Goal: Task Accomplishment & Management: Complete application form

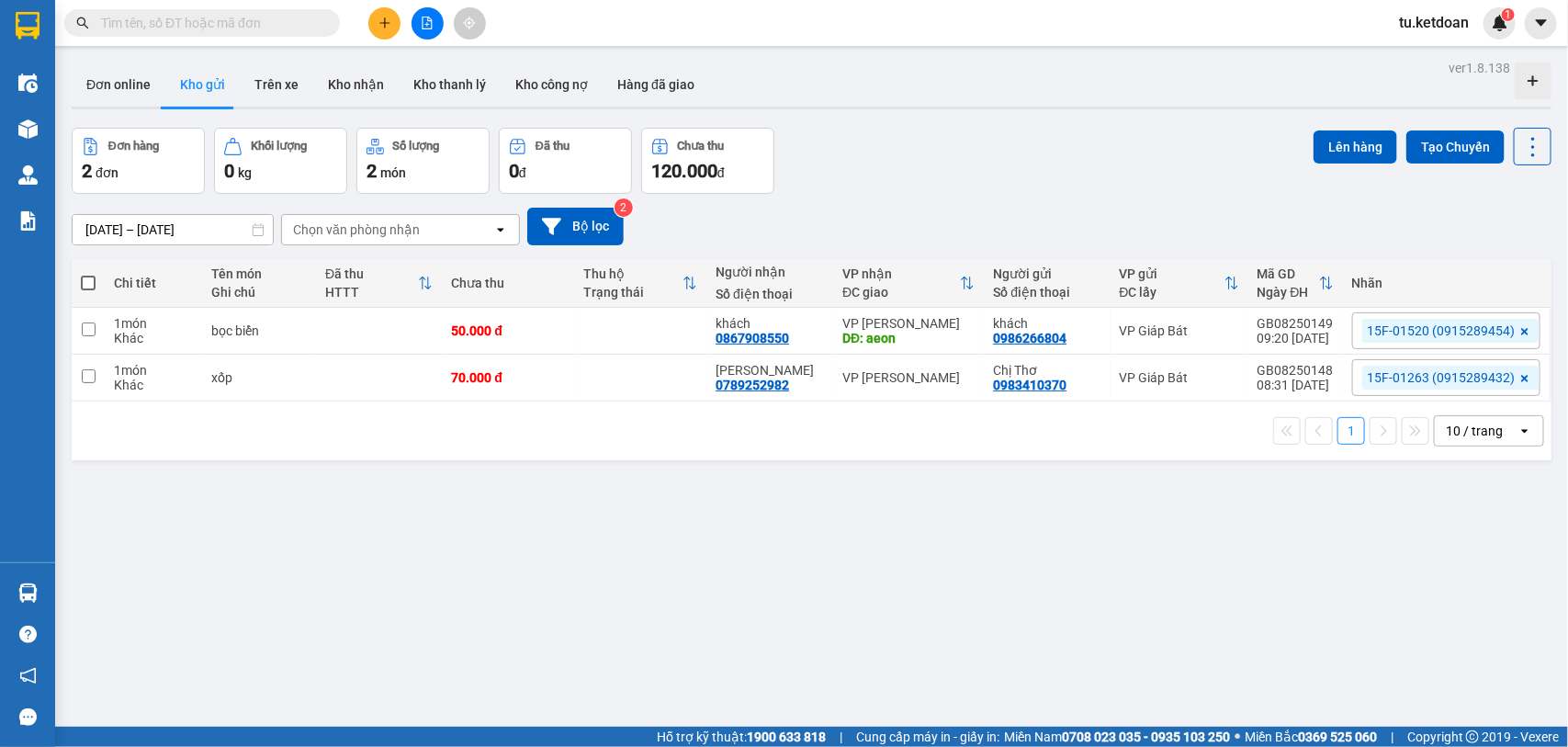
click at [258, 16] on input "text" at bounding box center [209, 23] width 216 height 20
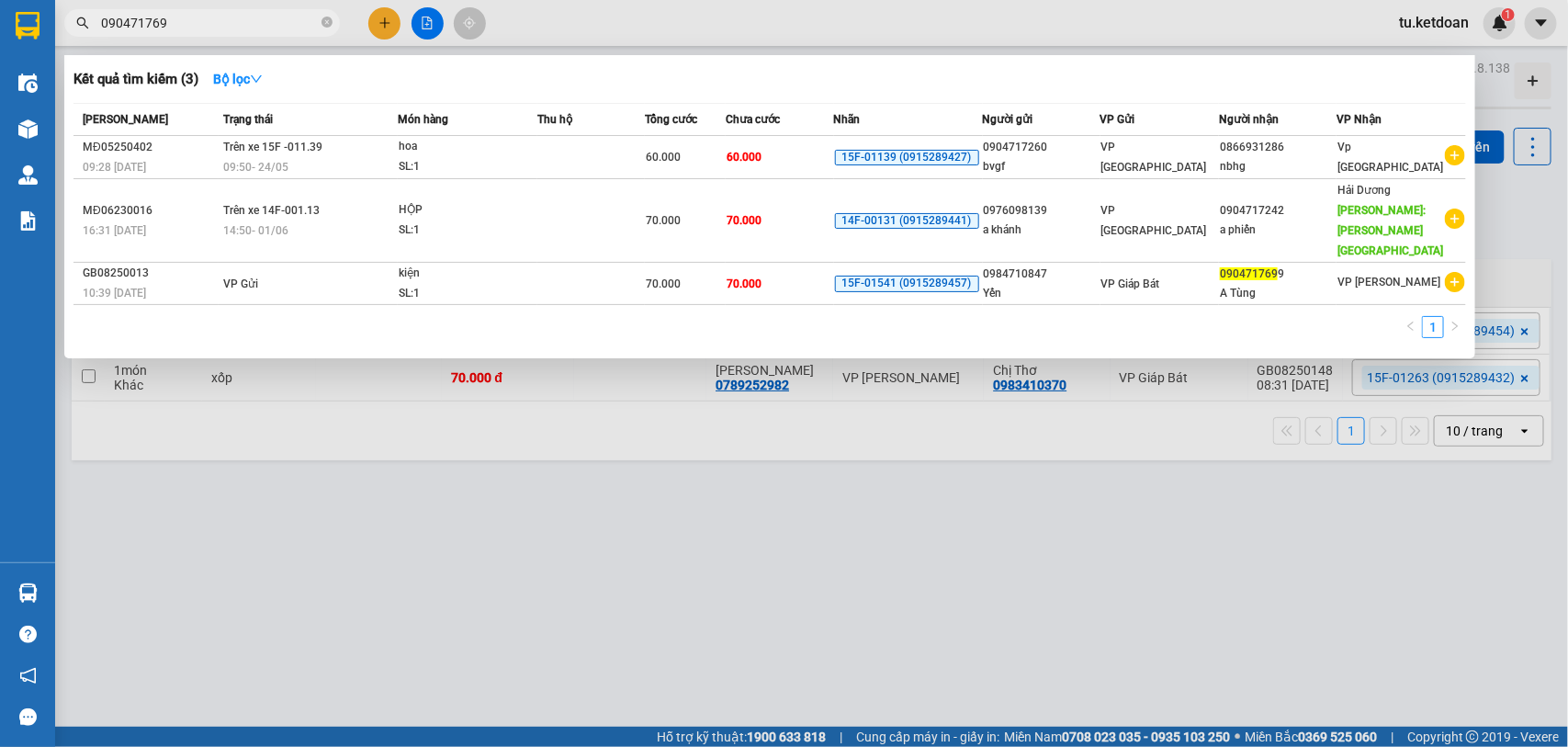
type input "0904717699"
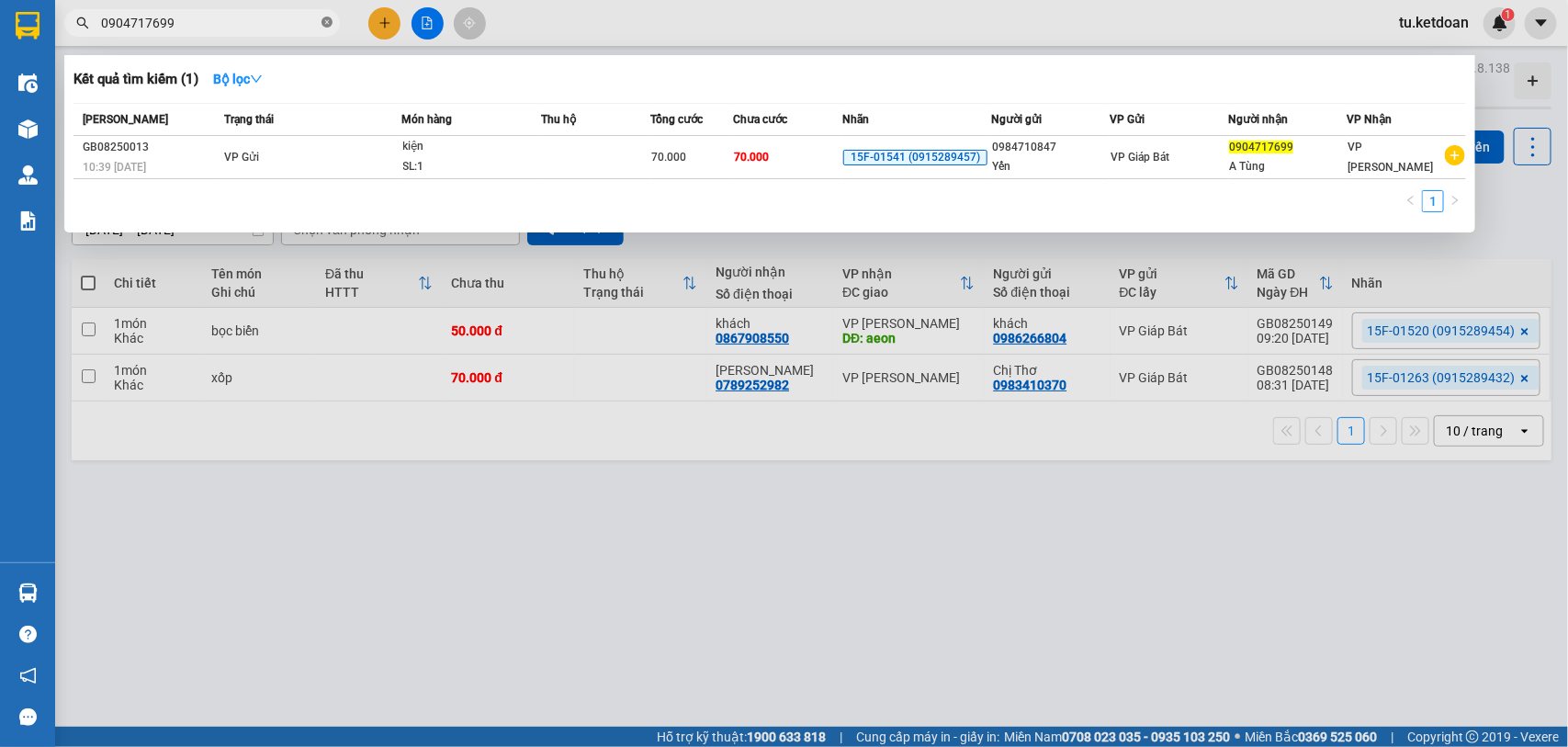
click at [328, 24] on icon "close-circle" at bounding box center [327, 22] width 11 height 11
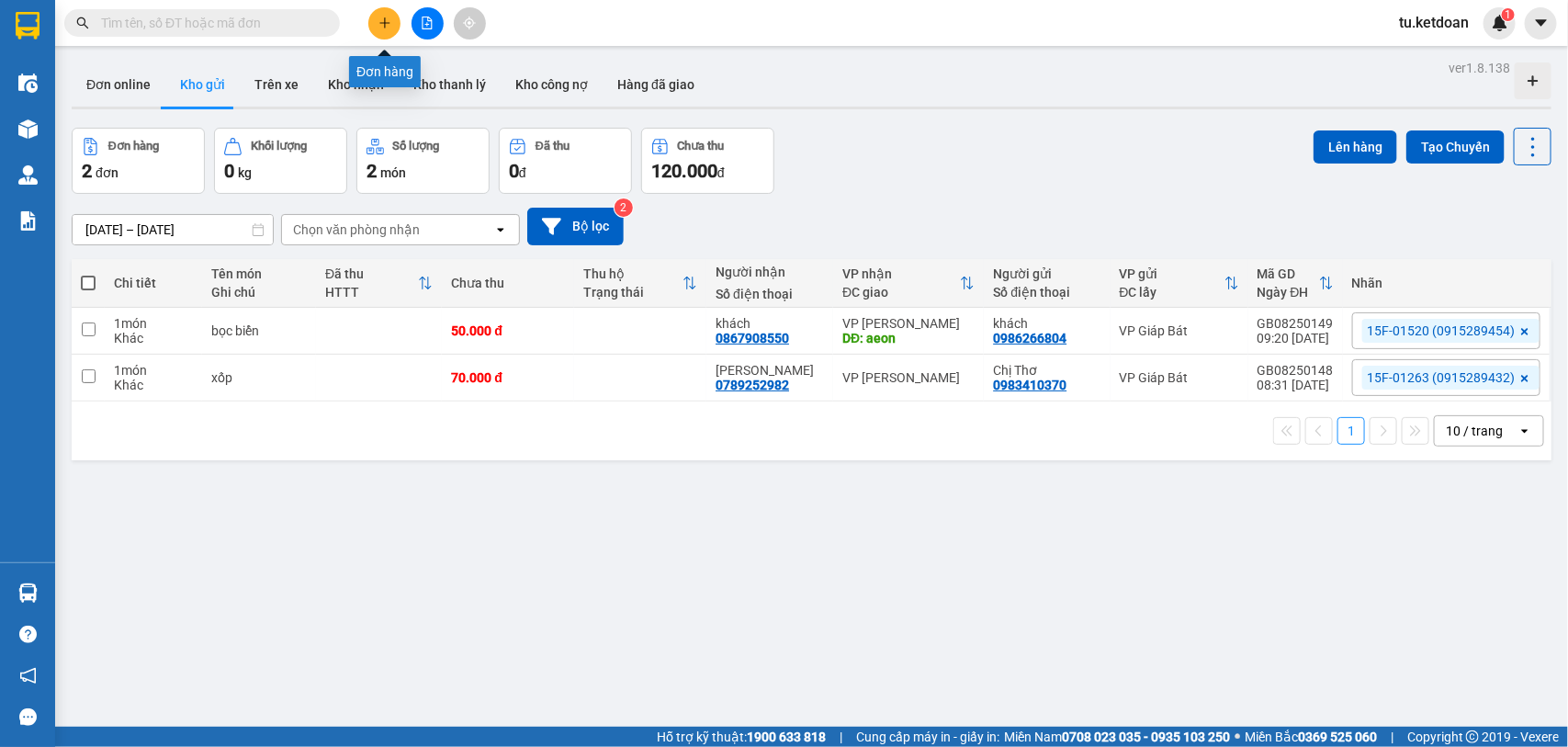
click at [392, 23] on button at bounding box center [385, 24] width 32 height 32
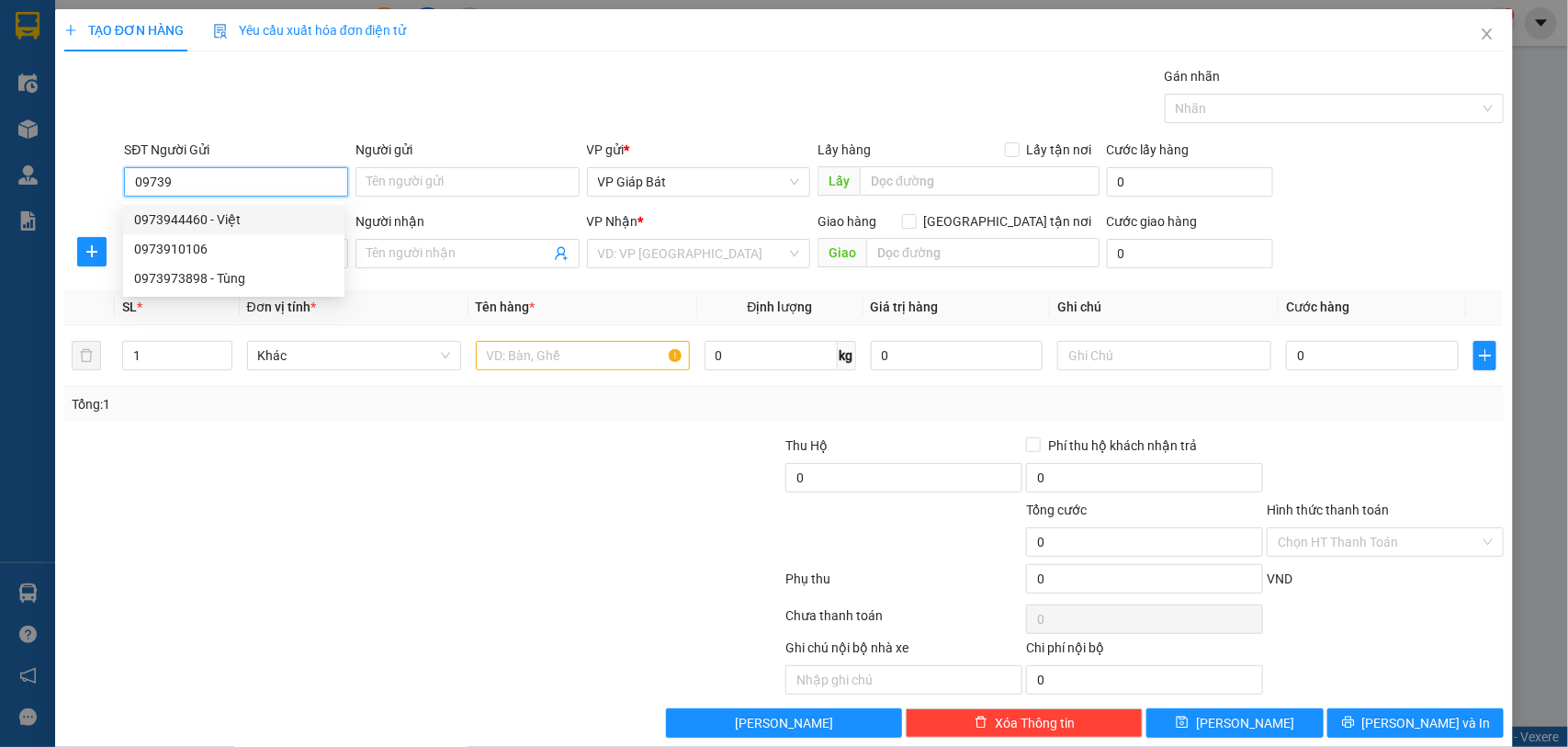
click at [195, 221] on div "0973944460 - Việt" at bounding box center [233, 219] width 199 height 20
type input "0973944460"
type input "Việt"
type input "0973944460"
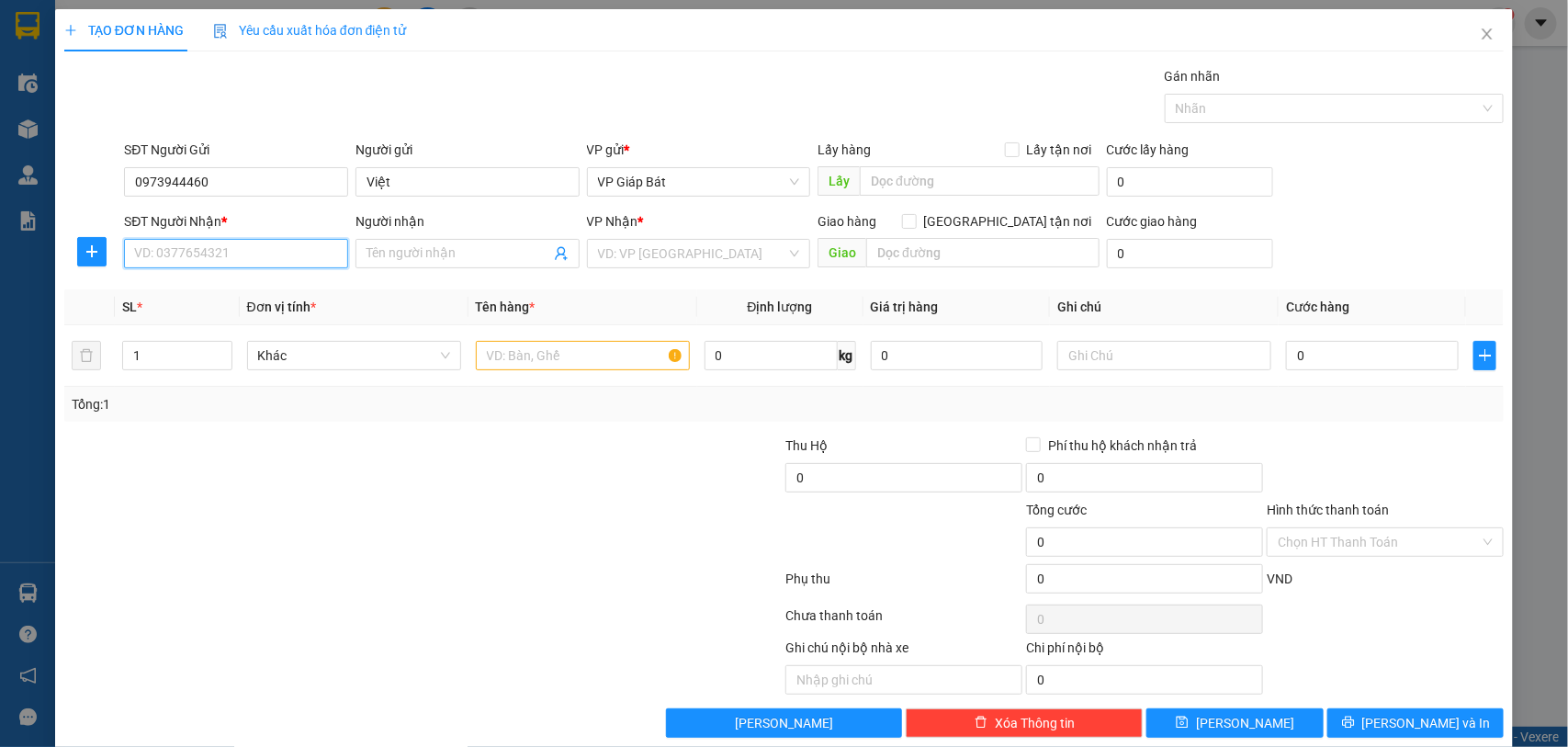
click at [213, 253] on input "SĐT Người Nhận *" at bounding box center [235, 253] width 224 height 29
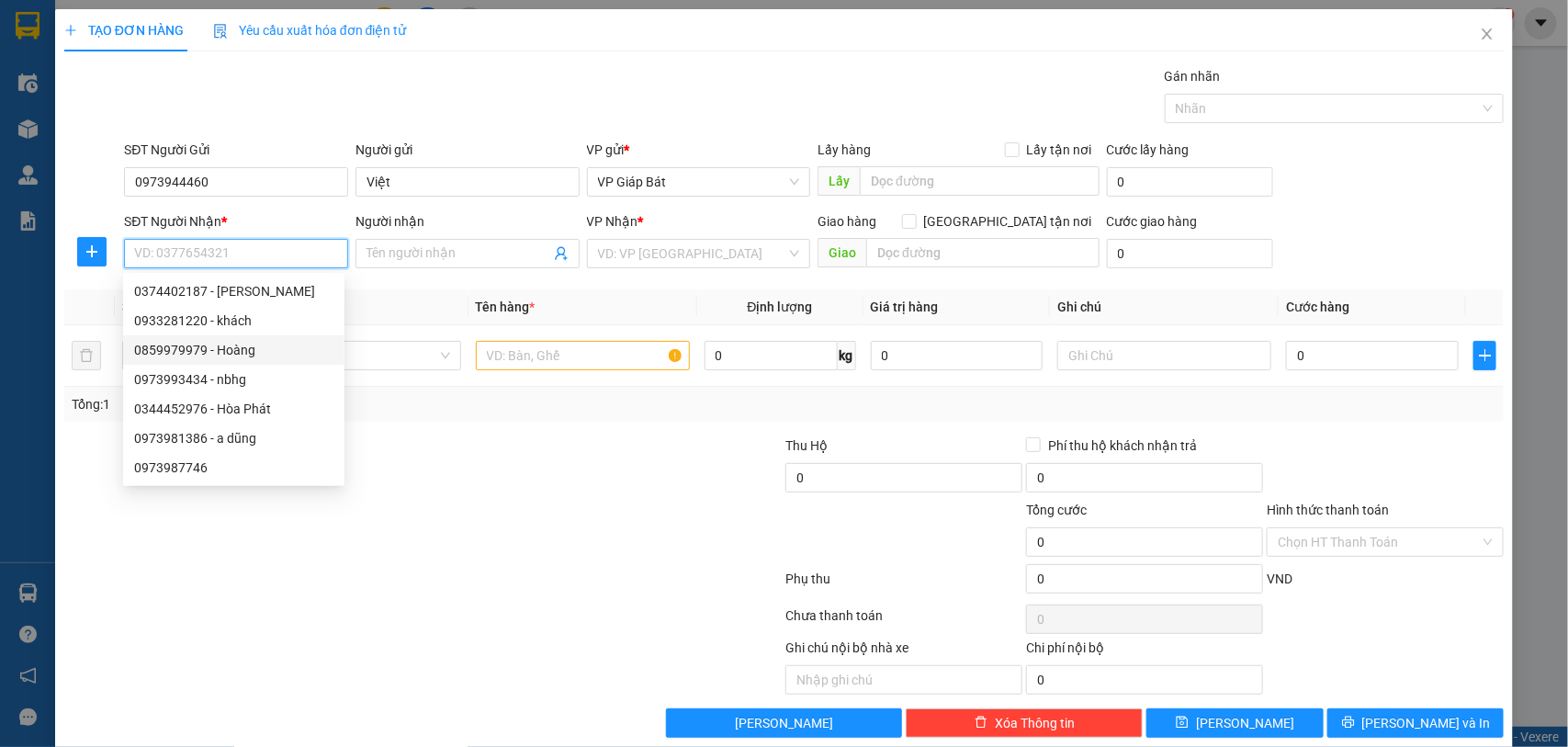
click at [188, 352] on div "0859979979 - Hoàng" at bounding box center [233, 350] width 199 height 20
type input "0859979979"
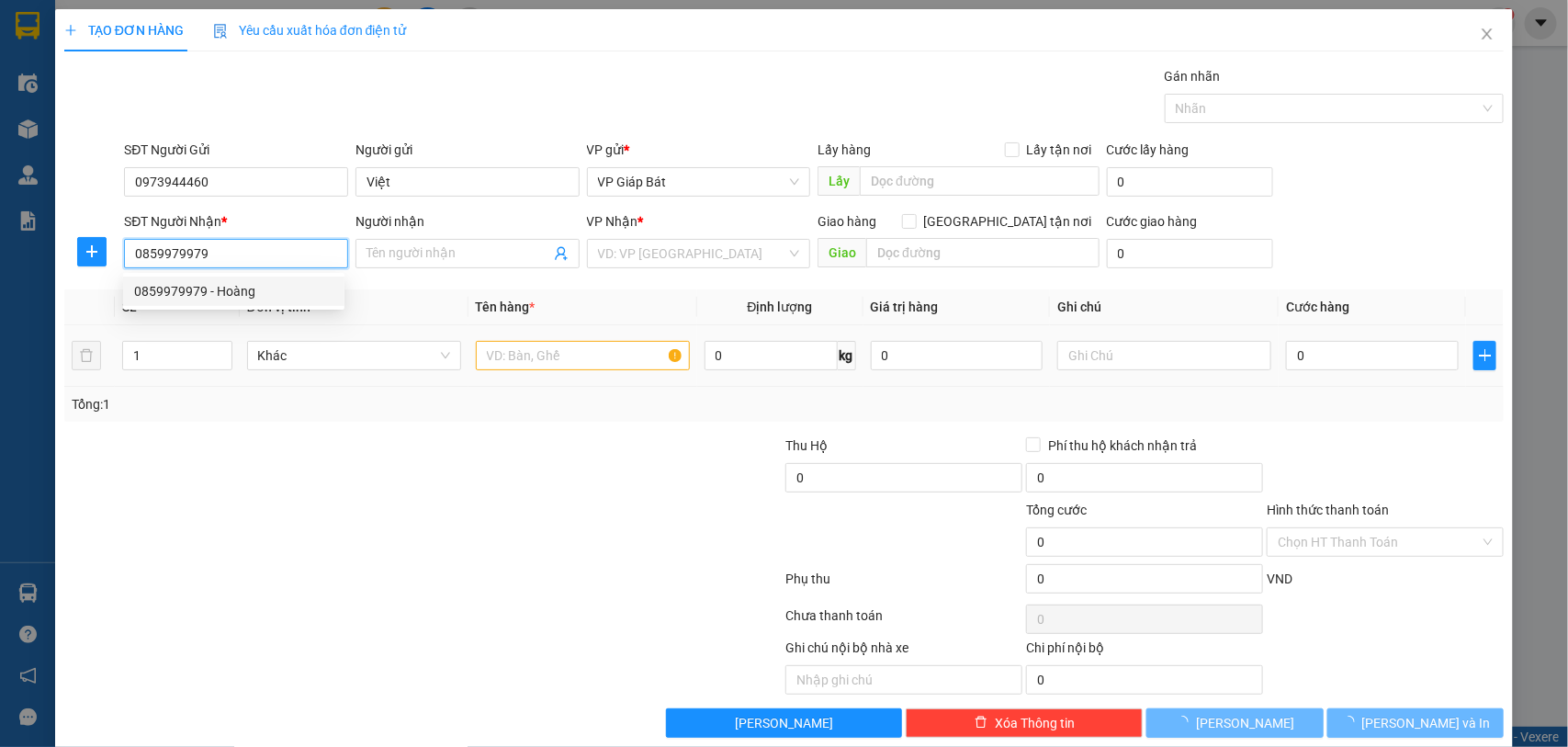
type input "Hoàng"
type input "728 THIÊN LÔI"
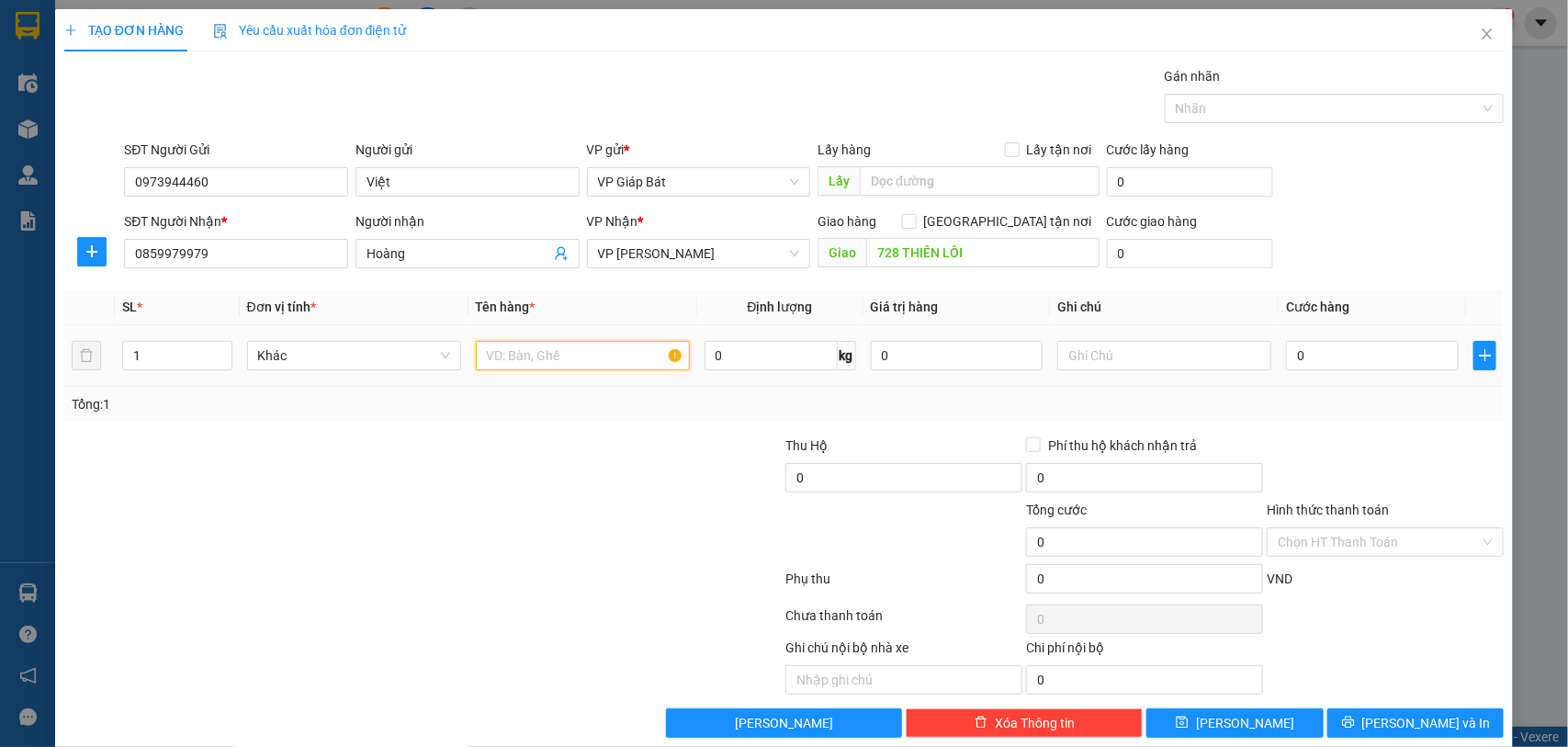
click at [551, 359] on input "text" at bounding box center [582, 356] width 214 height 29
type input "thùng xốp"
click at [1301, 363] on input "0" at bounding box center [1372, 356] width 173 height 29
type input "5"
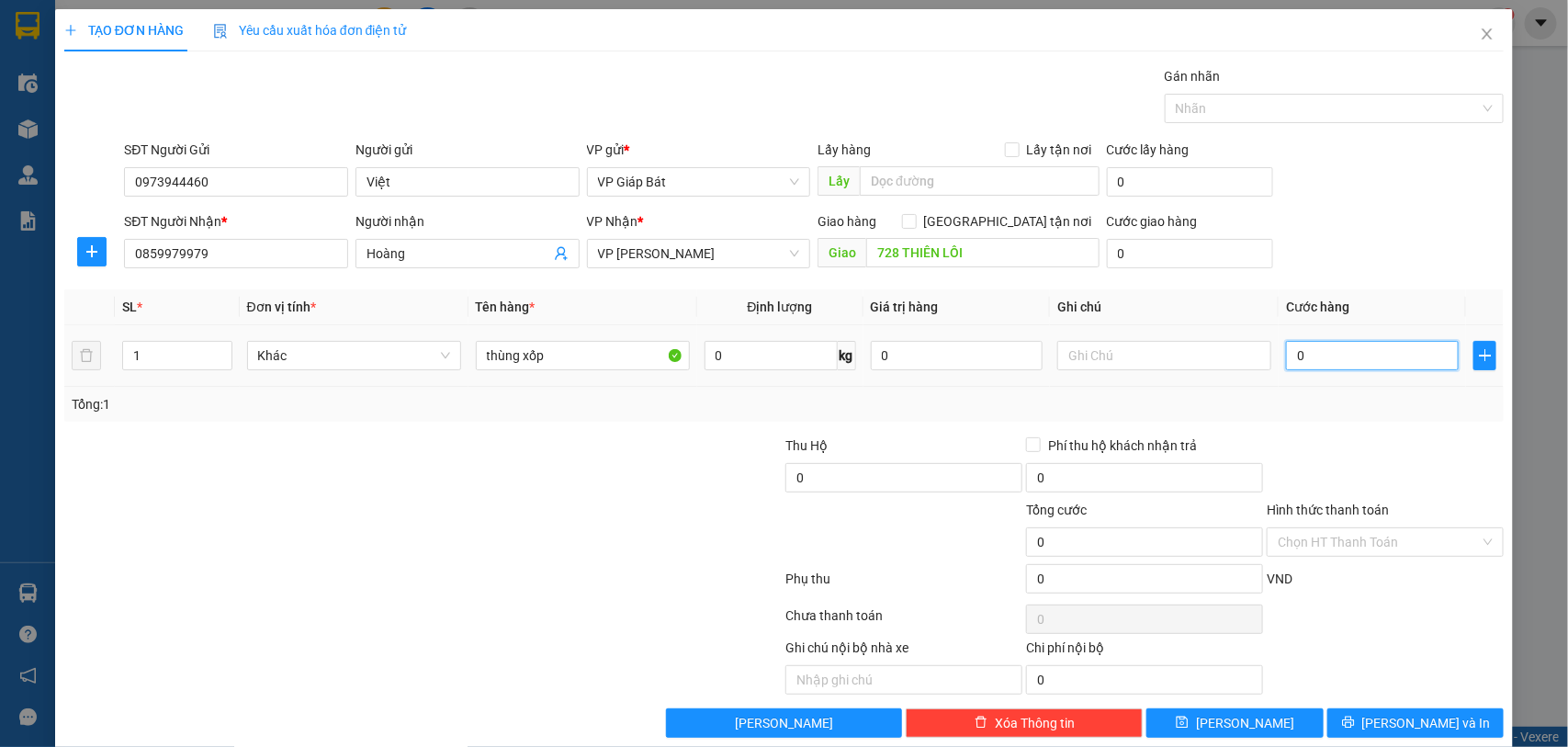
type input "5"
type input "50"
type input "500"
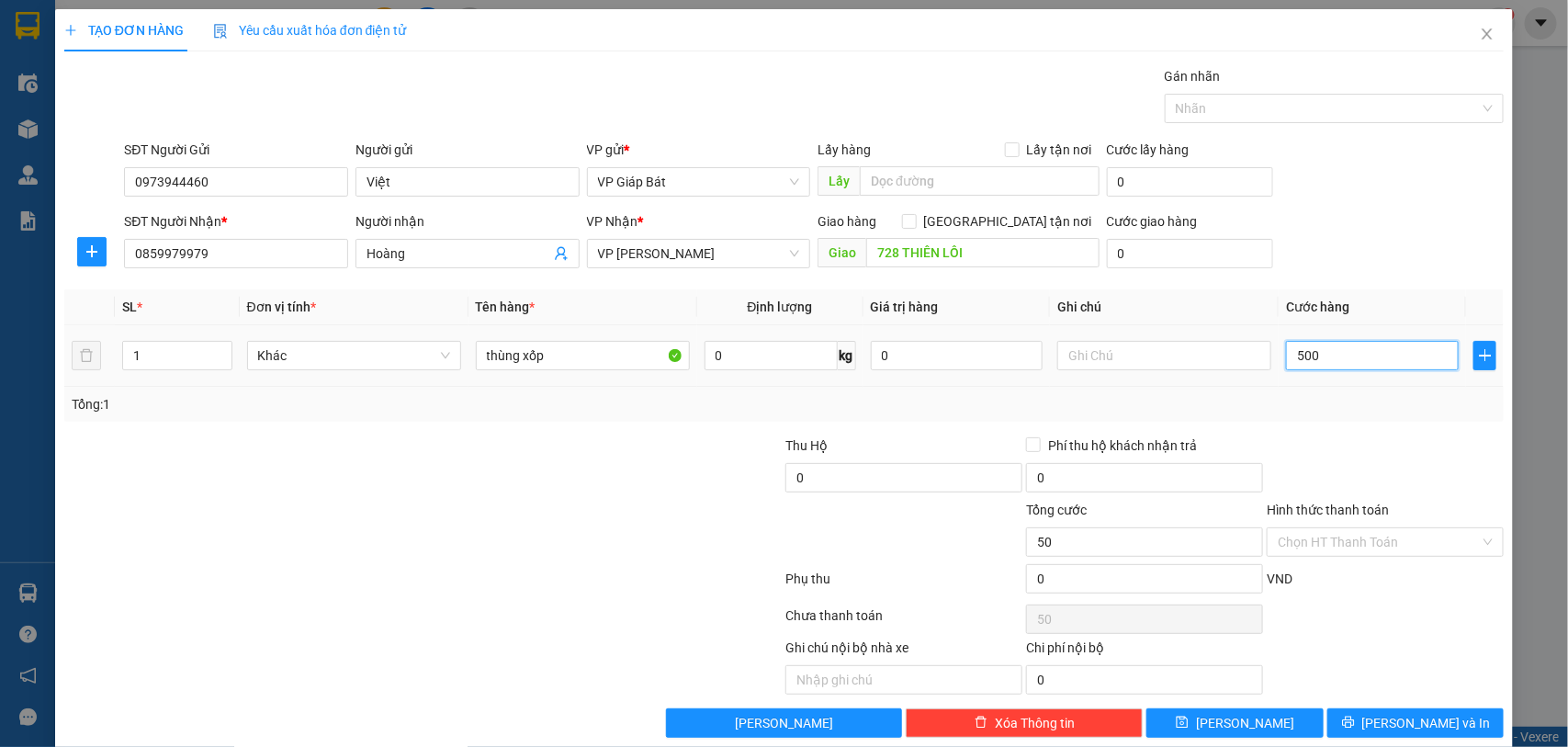
type input "500"
type input "5.000"
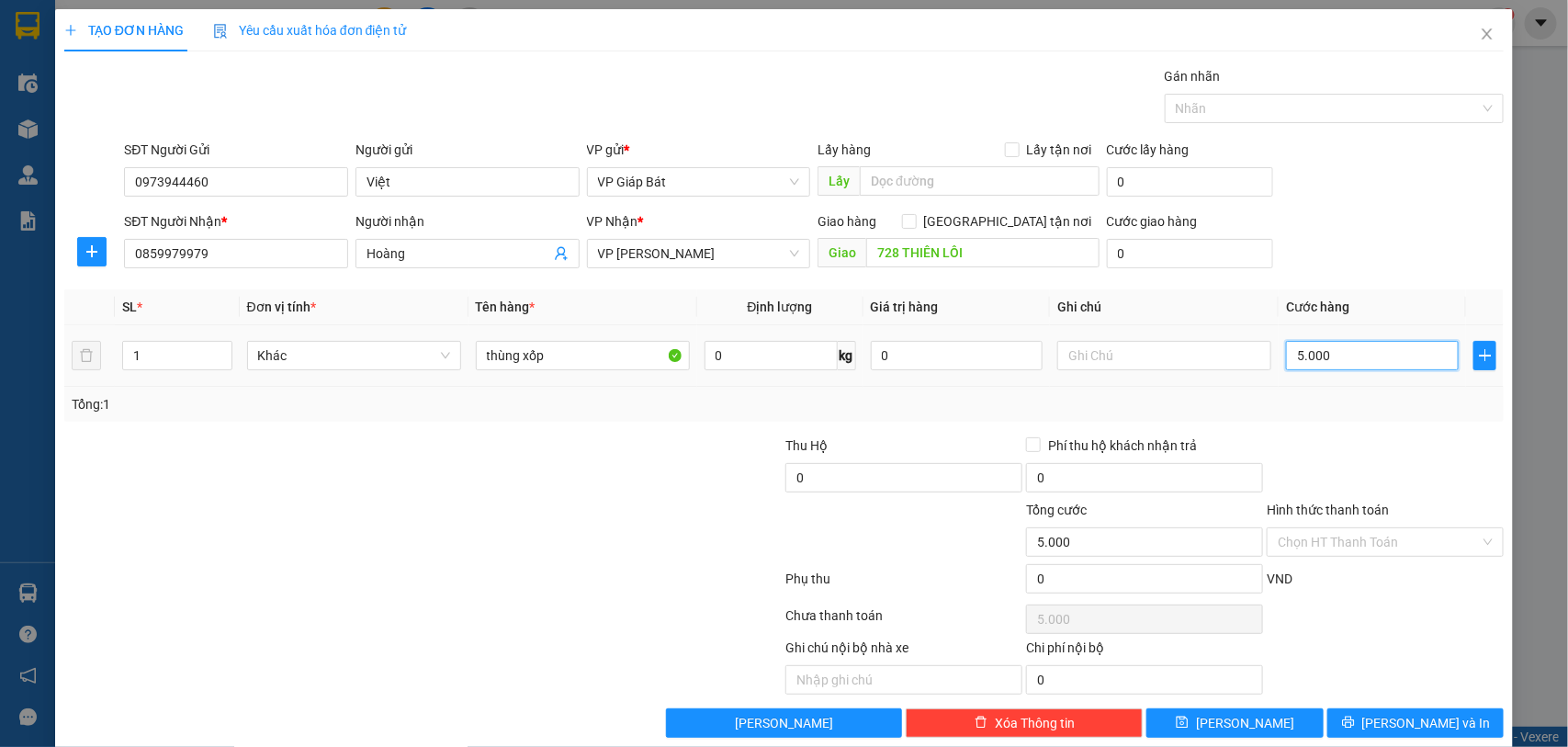
type input "500"
type input "50"
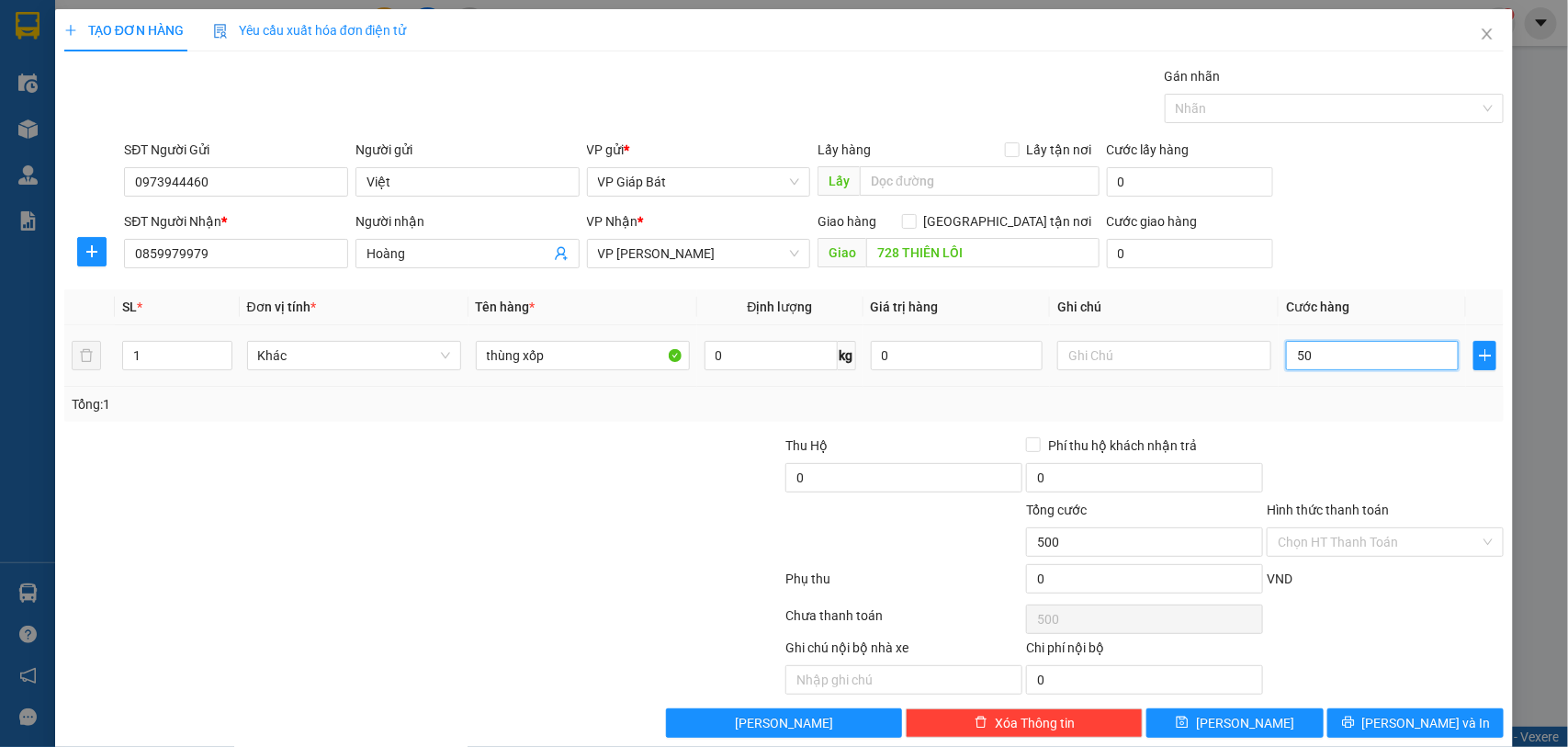
type input "50"
type input "5"
type input "0"
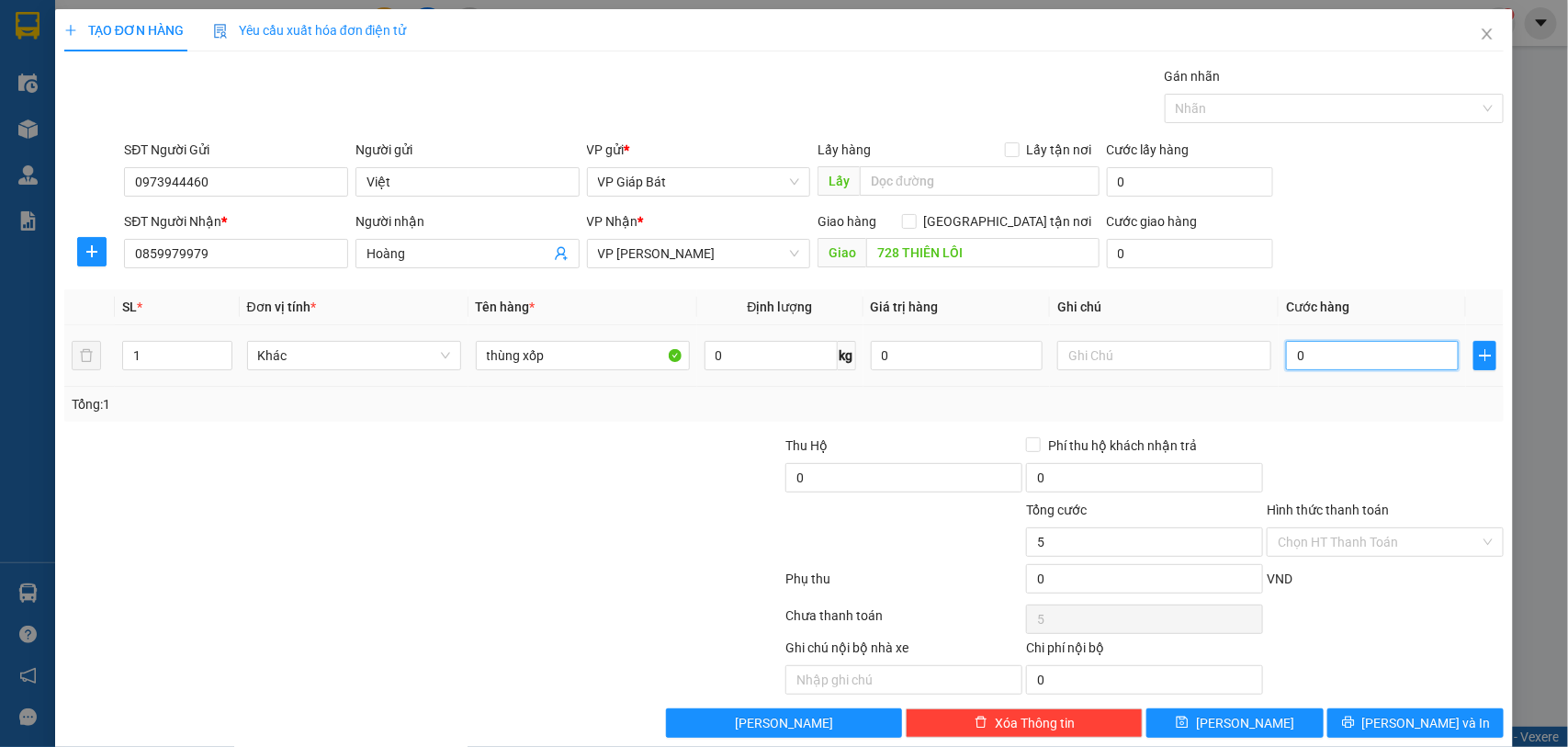
type input "0"
type input "06"
type input "6"
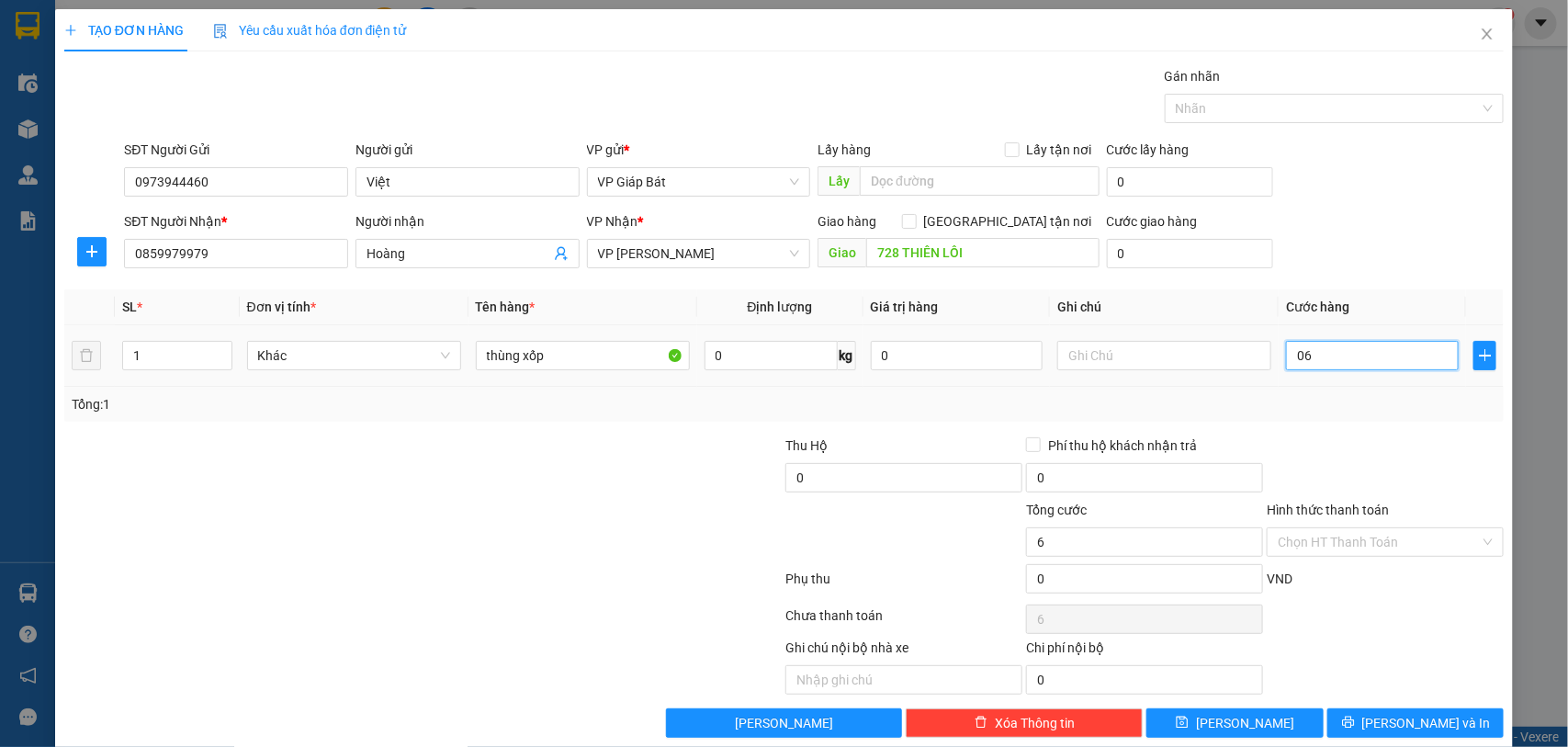
type input "060"
type input "60"
type input "0.600"
type input "600"
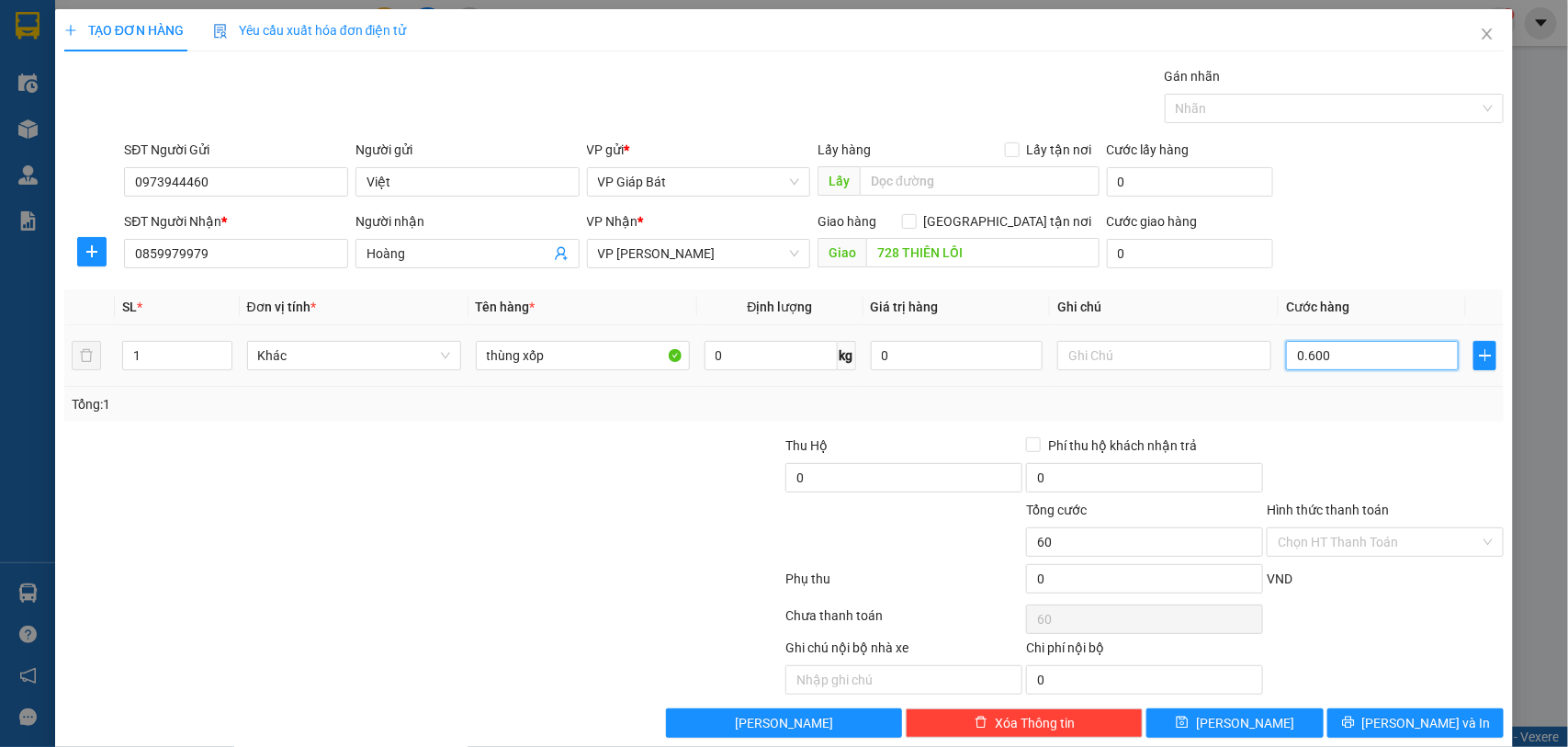
type input "600"
type input "06.000"
type input "6.000"
type input "0.600.010"
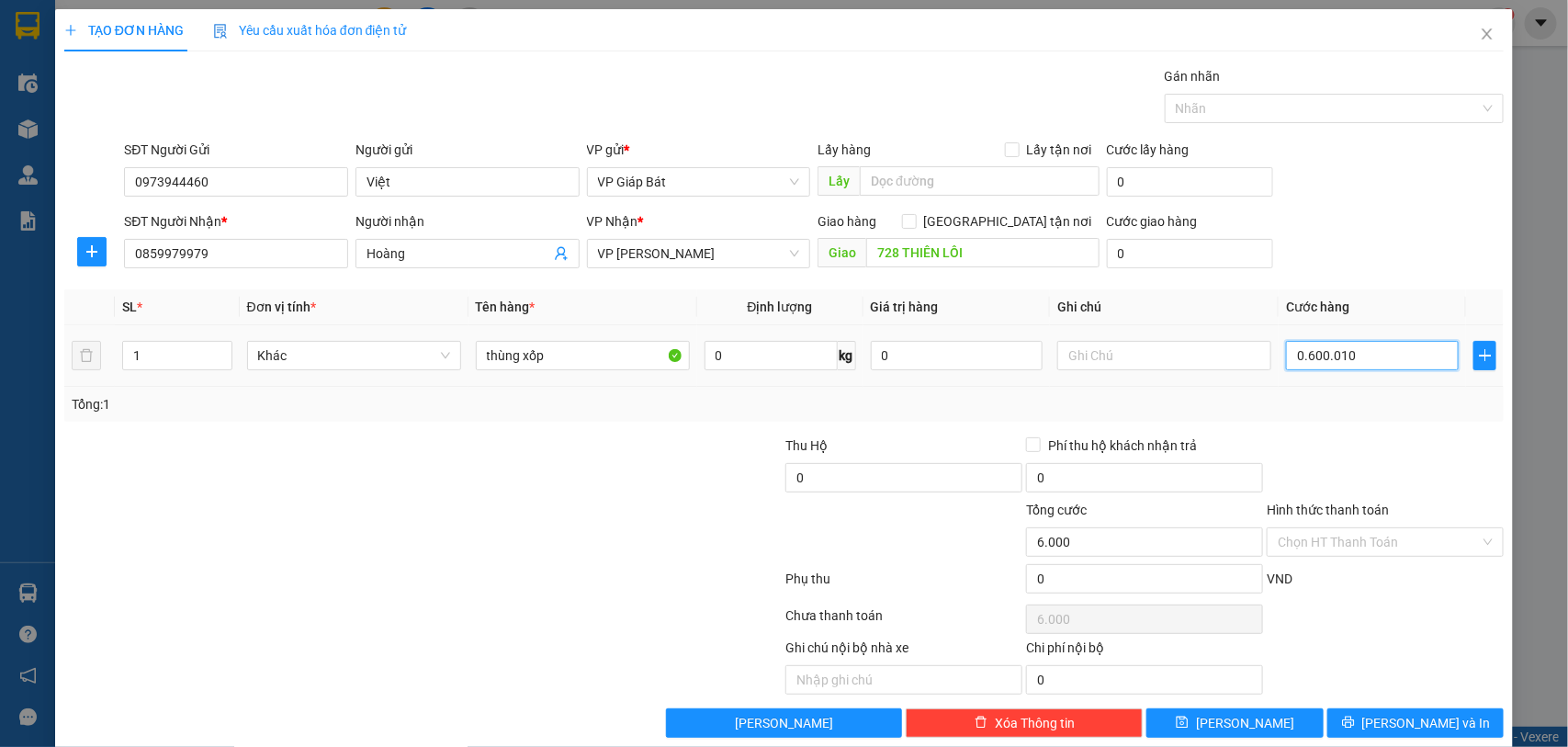
type input "600.010"
type input "060.001"
type input "60.001"
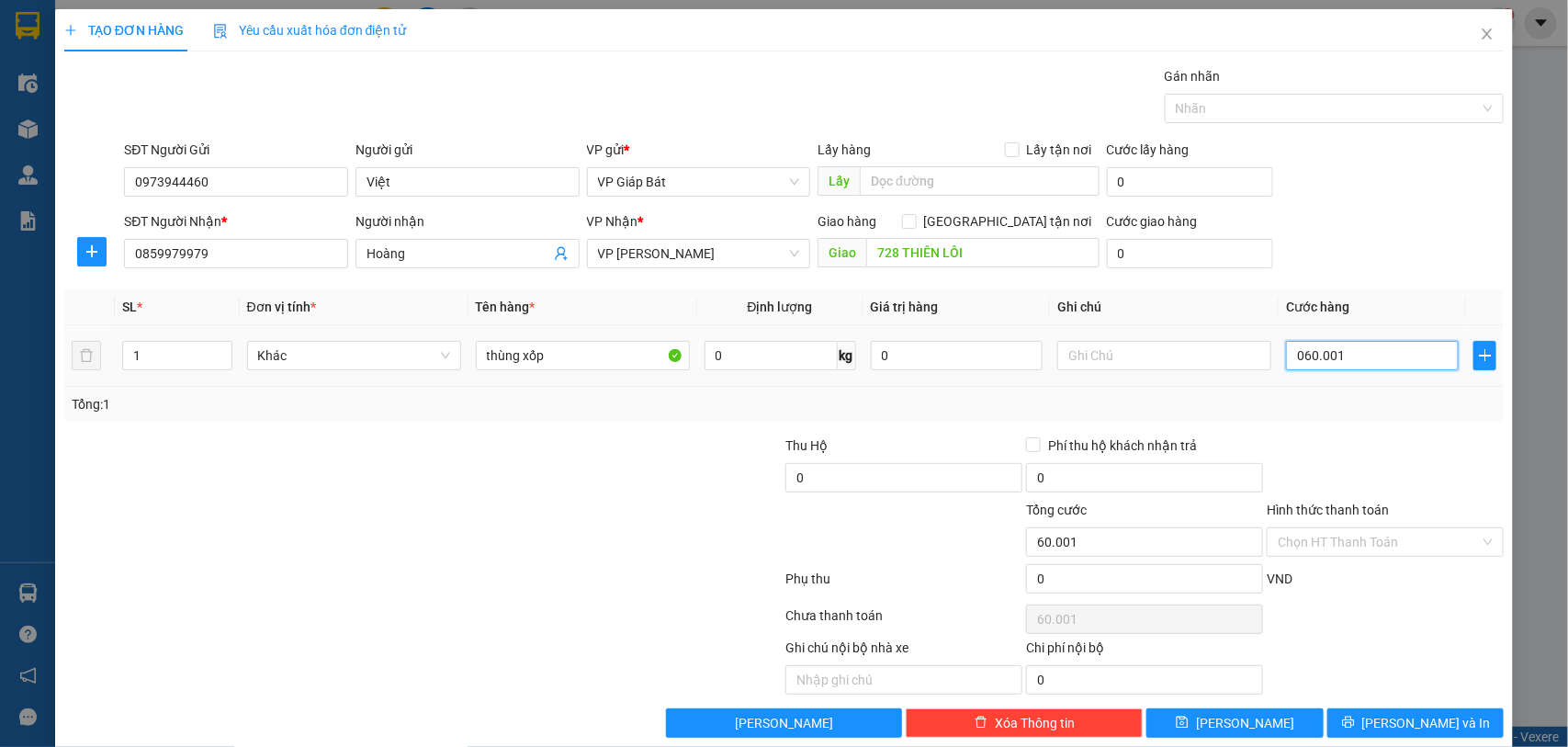
type input "06.000"
type input "6.000"
type input "060.000"
type input "60.000"
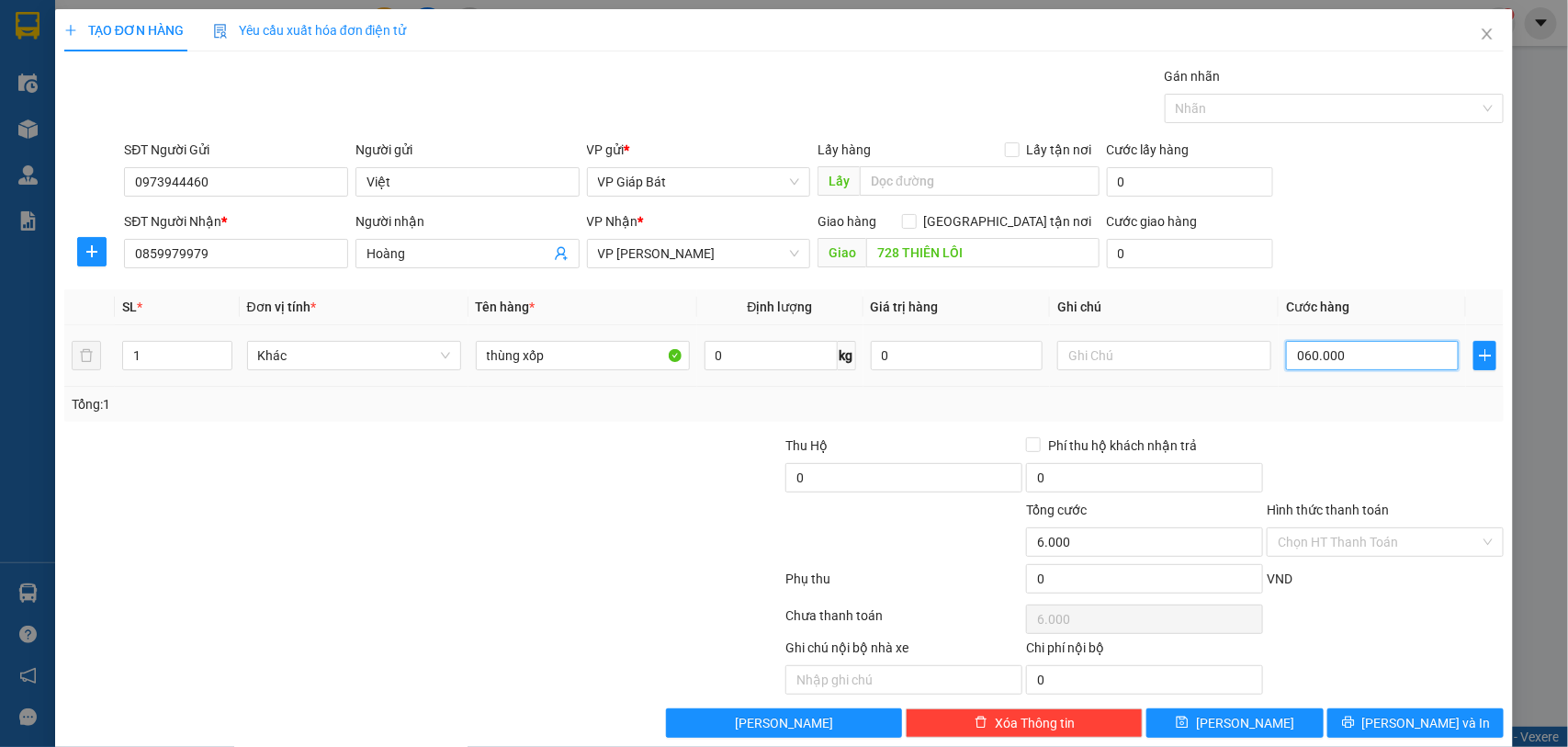
type input "60.000"
click at [1387, 668] on div "Ghi chú nội bộ nhà xe Chi phí nội bộ 0" at bounding box center [784, 666] width 1444 height 57
click at [1339, 107] on div at bounding box center [1325, 108] width 312 height 22
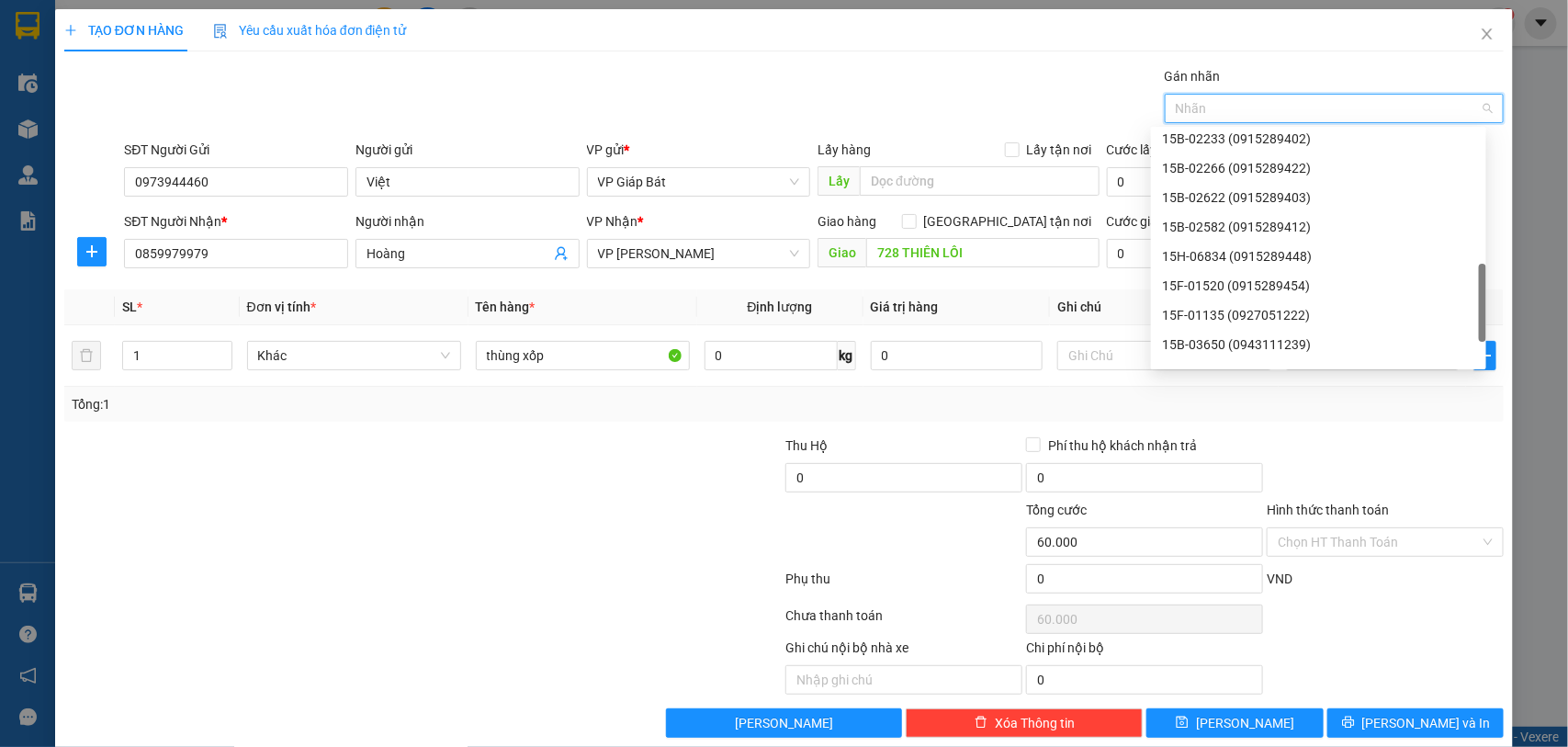
scroll to position [620, 0]
drag, startPoint x: 1485, startPoint y: 191, endPoint x: 1461, endPoint y: 342, distance: 152.9
click at [1461, 342] on div "15B-02622 (0915289403) 15B-02582 (0915289412) 15H-06834 (0915289448) 15F-01520 …" at bounding box center [1318, 248] width 336 height 235
click at [1266, 230] on div "15F-01520 (0915289454)" at bounding box center [1318, 230] width 313 height 20
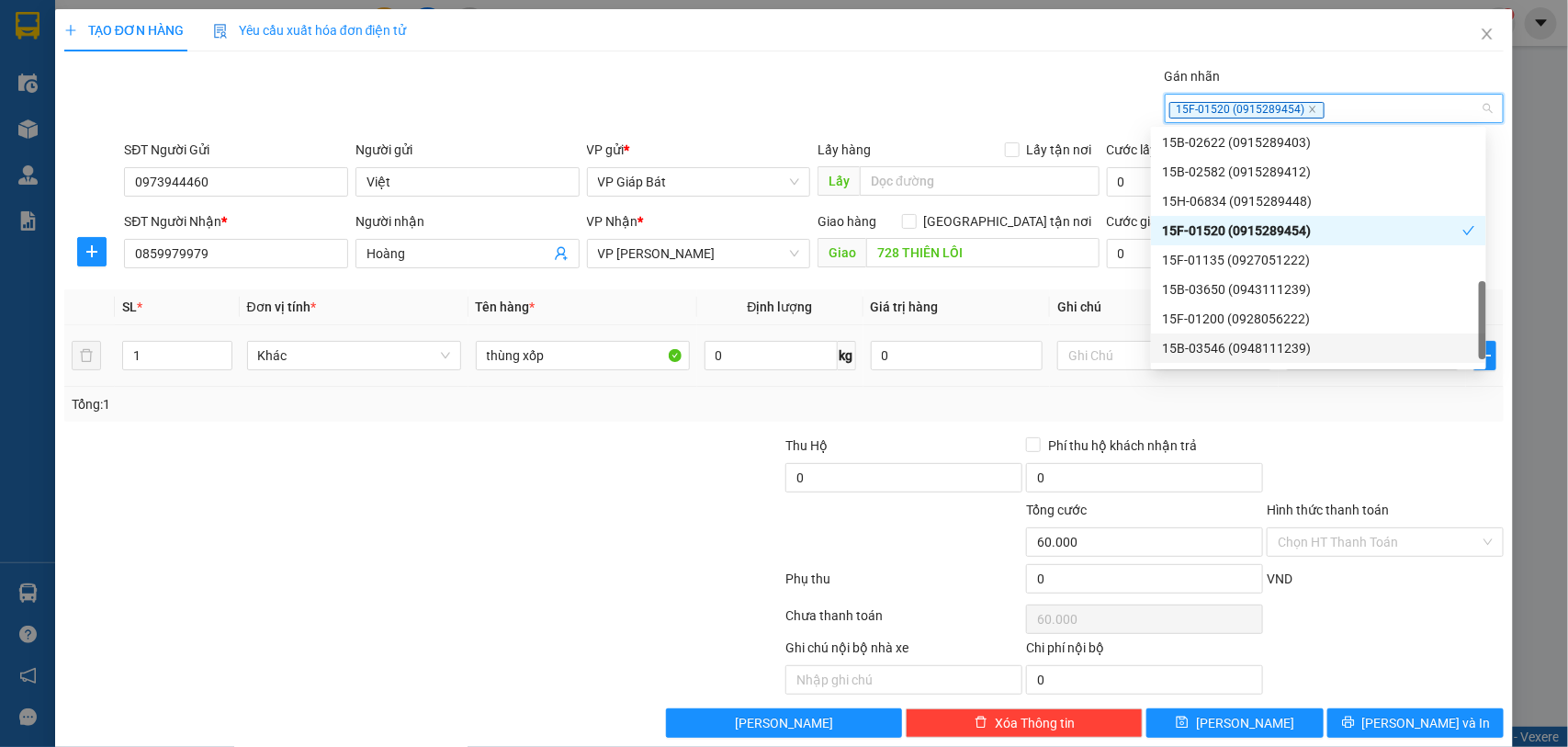
drag, startPoint x: 1357, startPoint y: 427, endPoint x: 1353, endPoint y: 383, distance: 44.2
click at [1357, 424] on div "Transit Pickup Surcharge Ids Transit Deliver Surcharge Ids Transit Deliver Surc…" at bounding box center [784, 402] width 1440 height 671
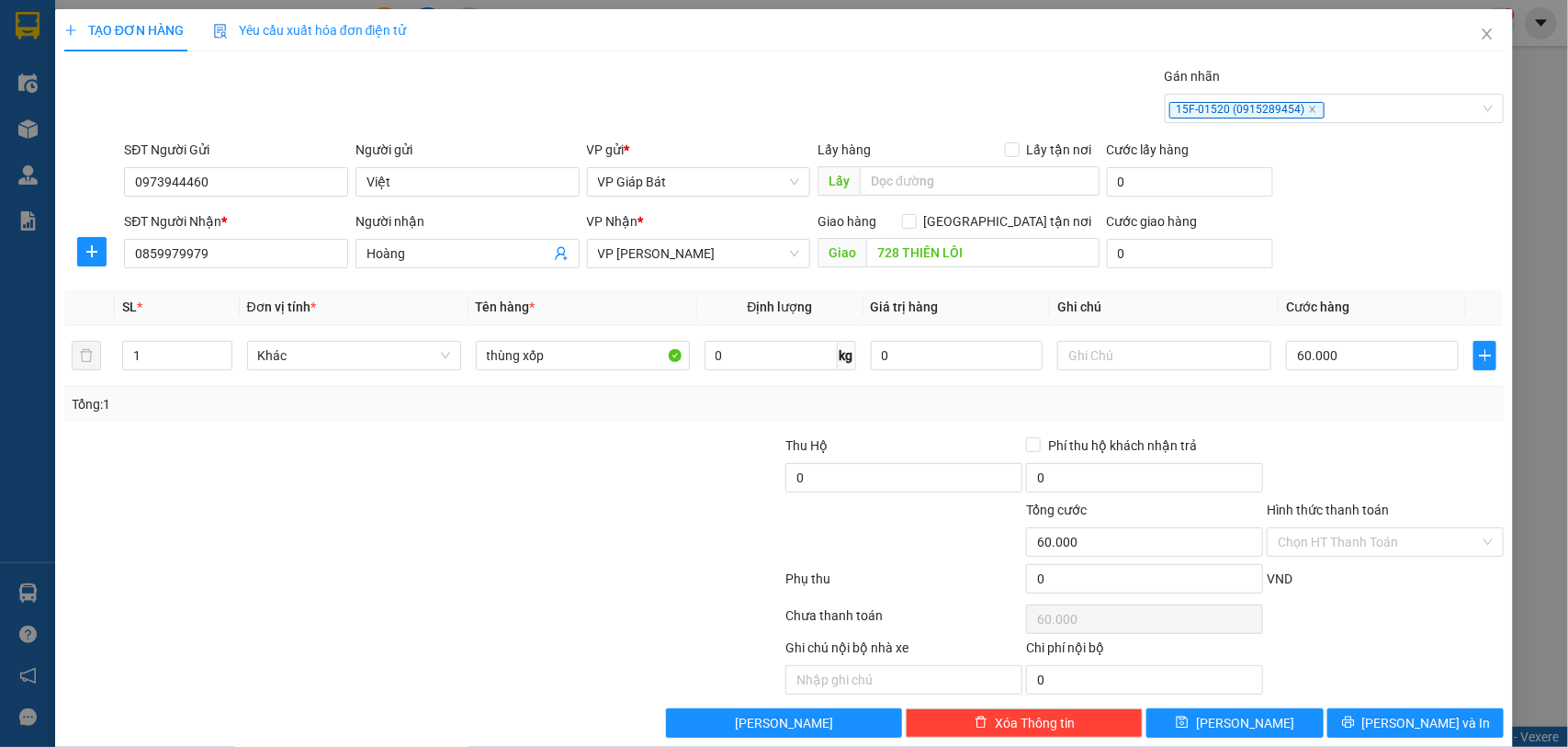
scroll to position [28, 0]
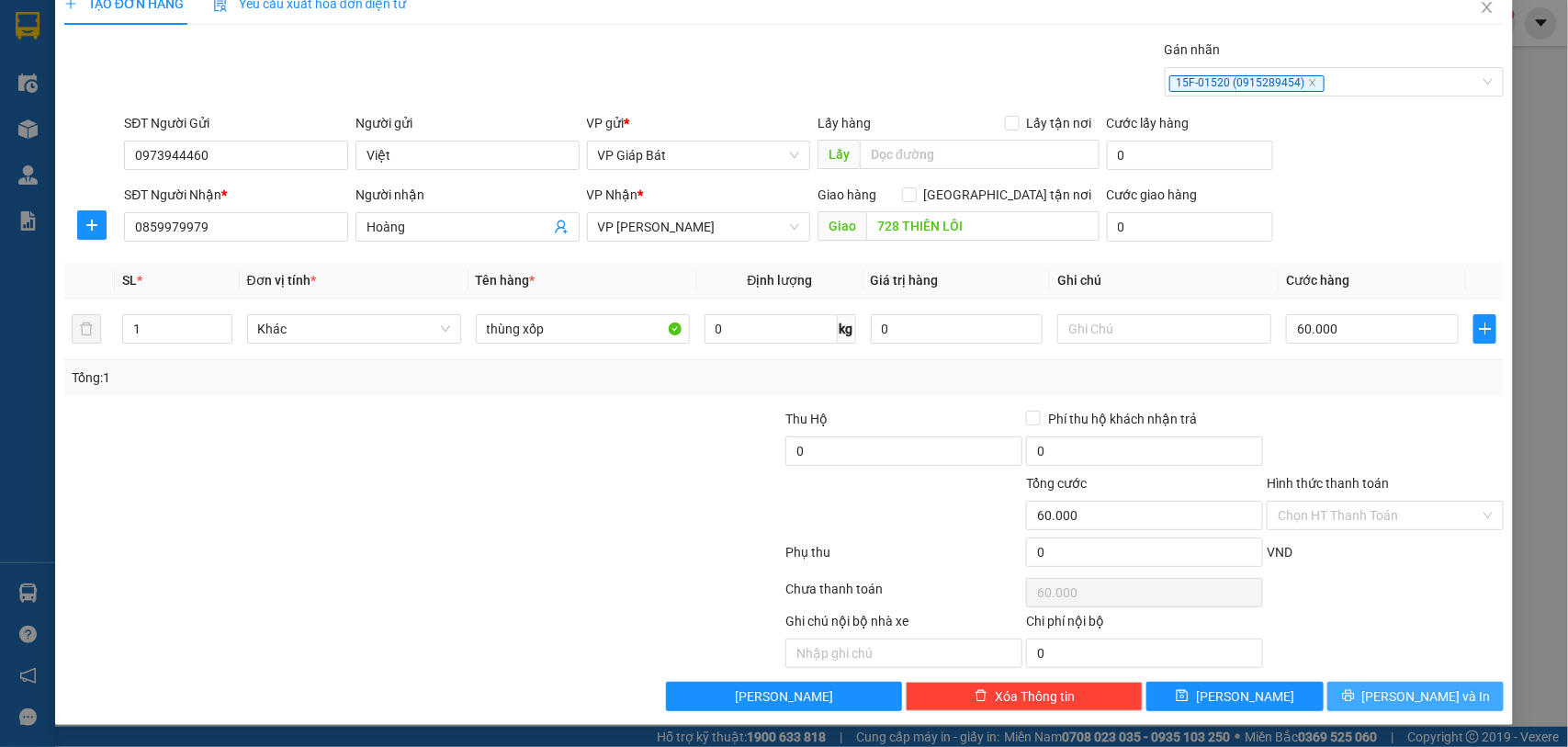
click at [1416, 701] on span "[PERSON_NAME] và In" at bounding box center [1426, 696] width 129 height 20
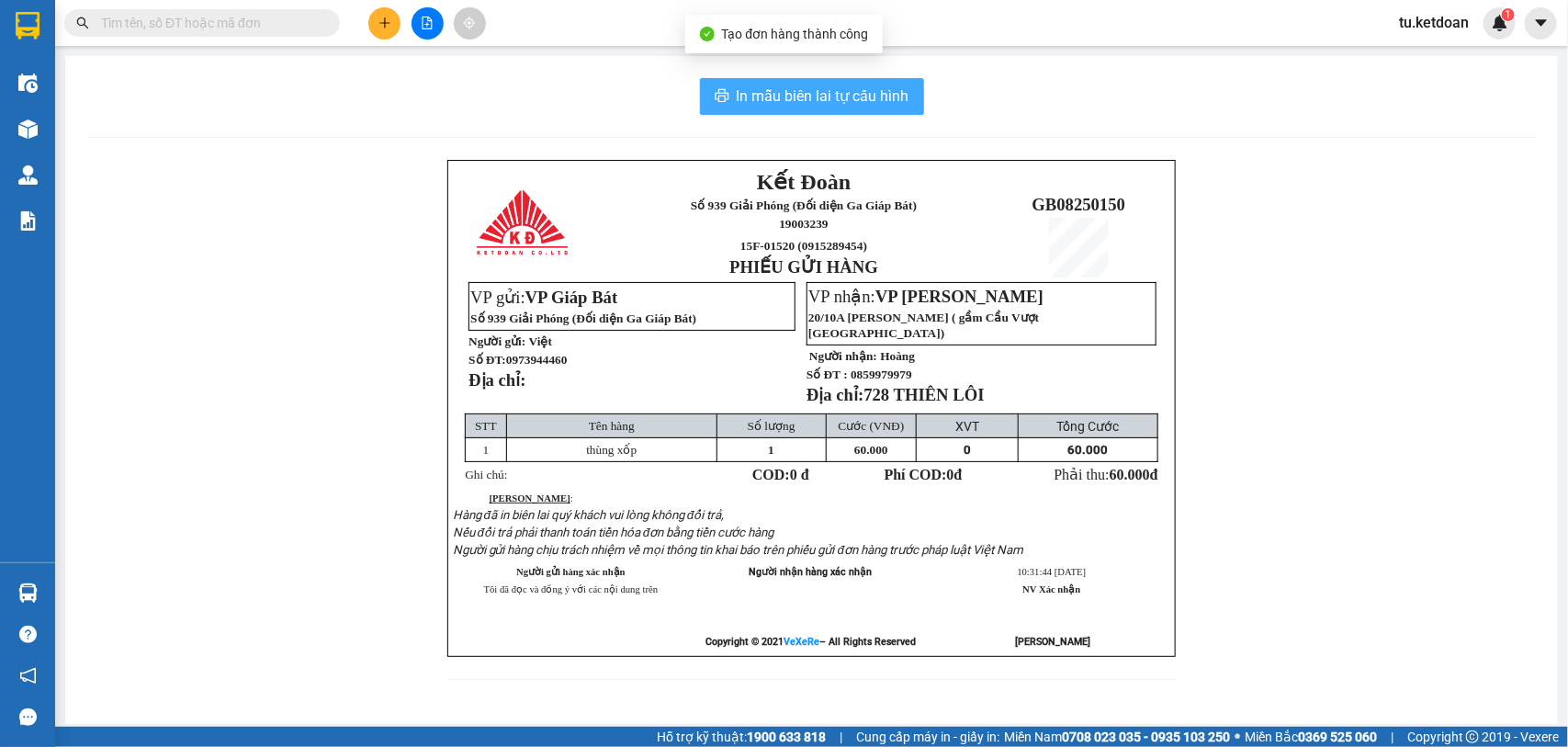
click at [785, 97] on span "In mẫu biên lai tự cấu hình" at bounding box center [822, 96] width 173 height 23
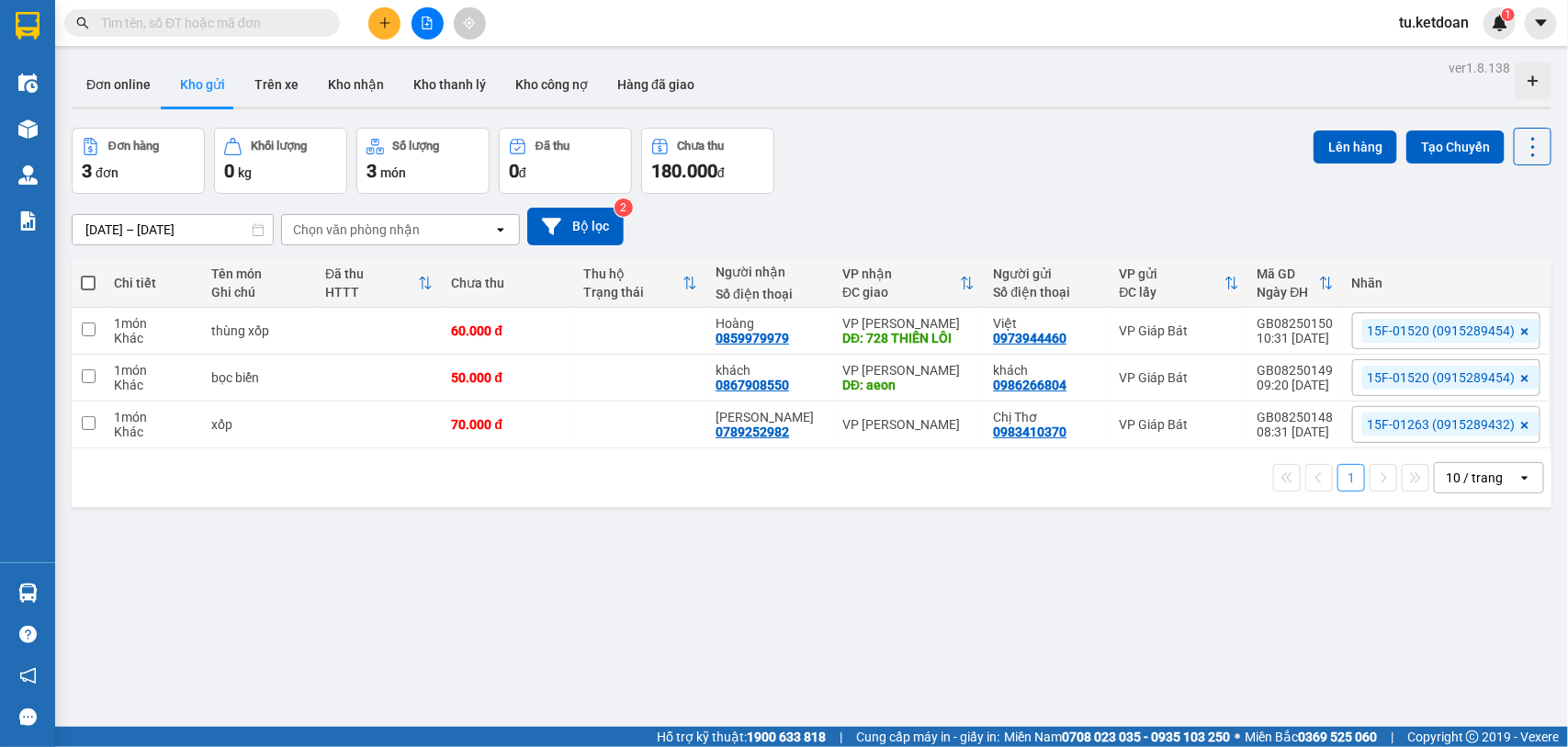
click at [287, 25] on input "text" at bounding box center [209, 23] width 216 height 20
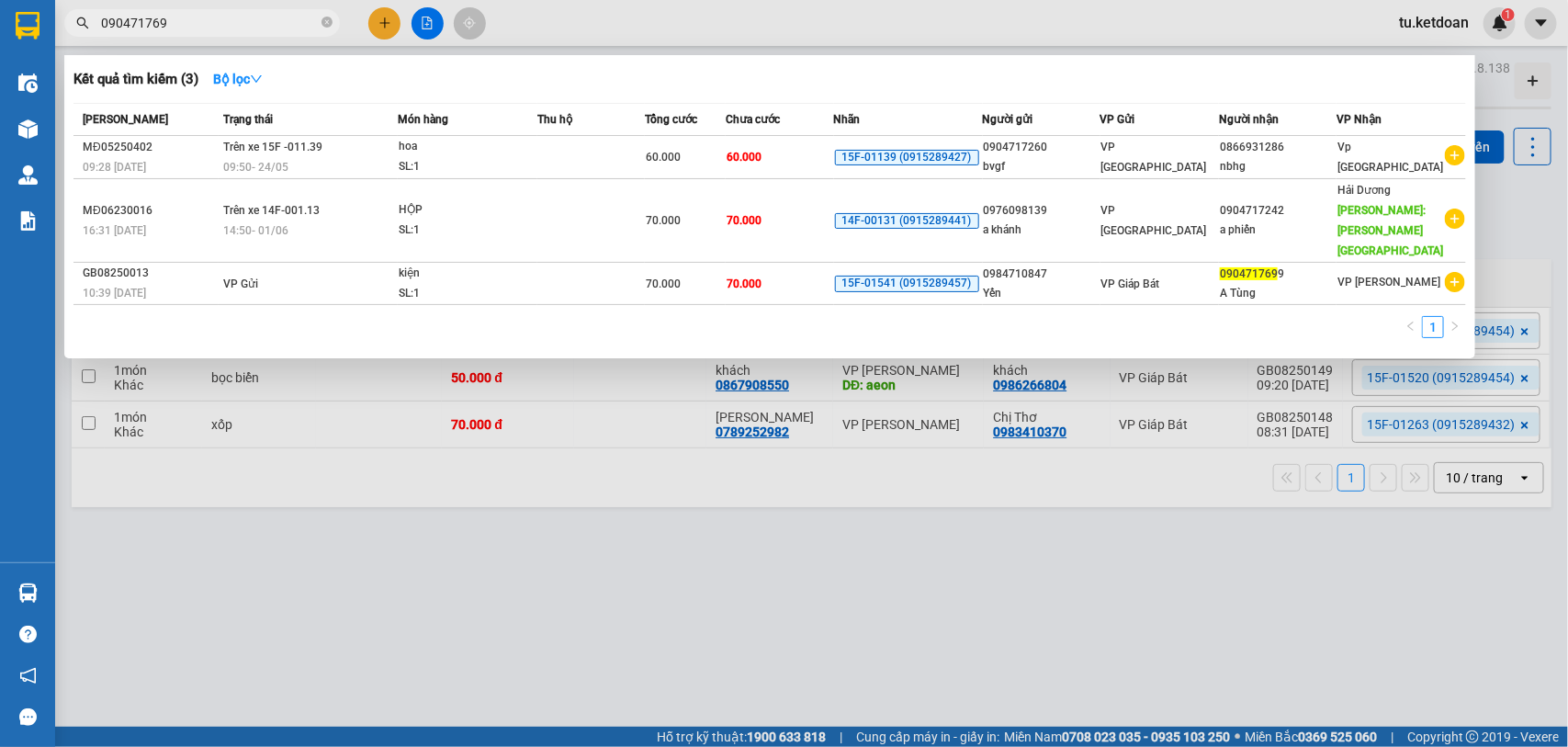
type input "0904717699"
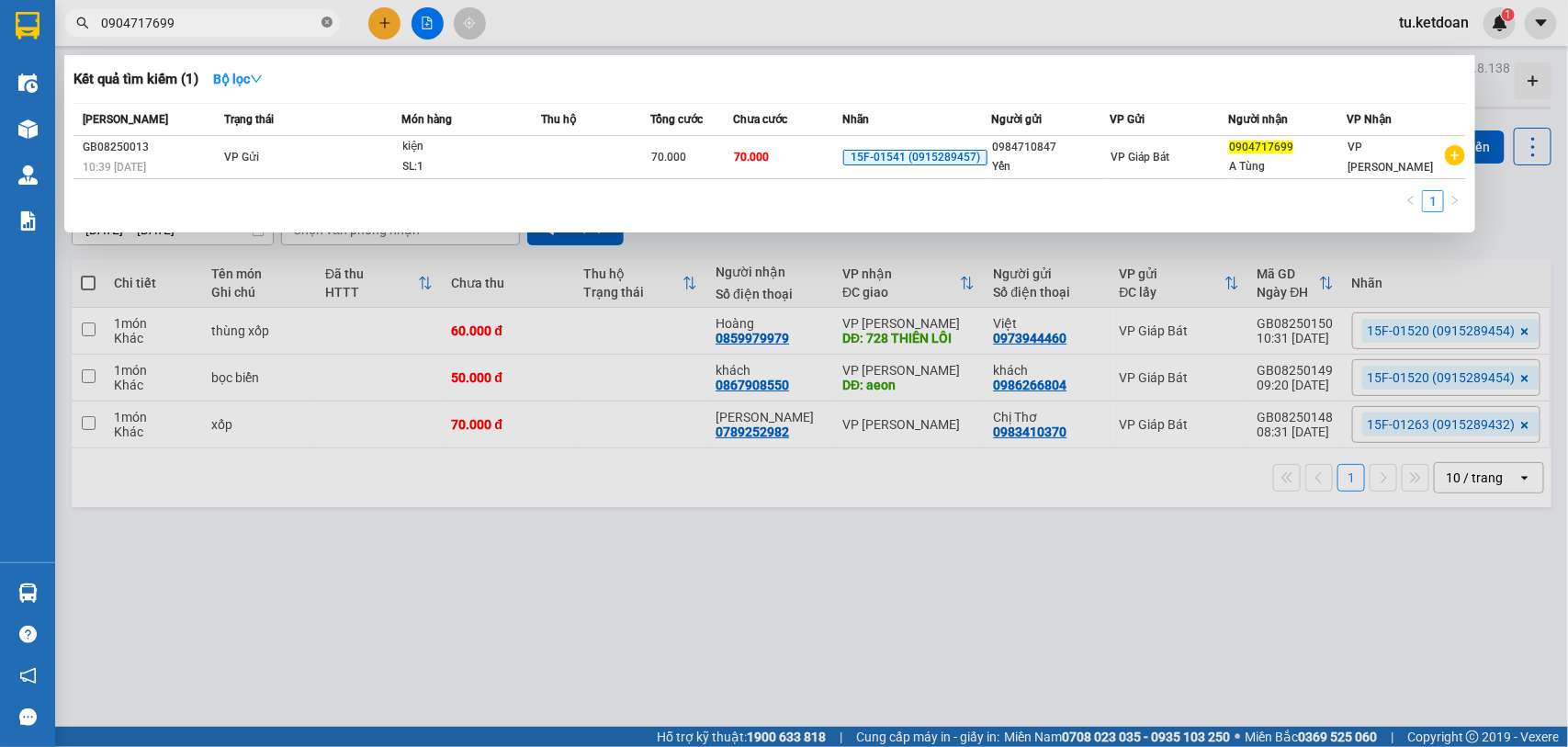
click at [327, 24] on icon "close-circle" at bounding box center [327, 22] width 11 height 11
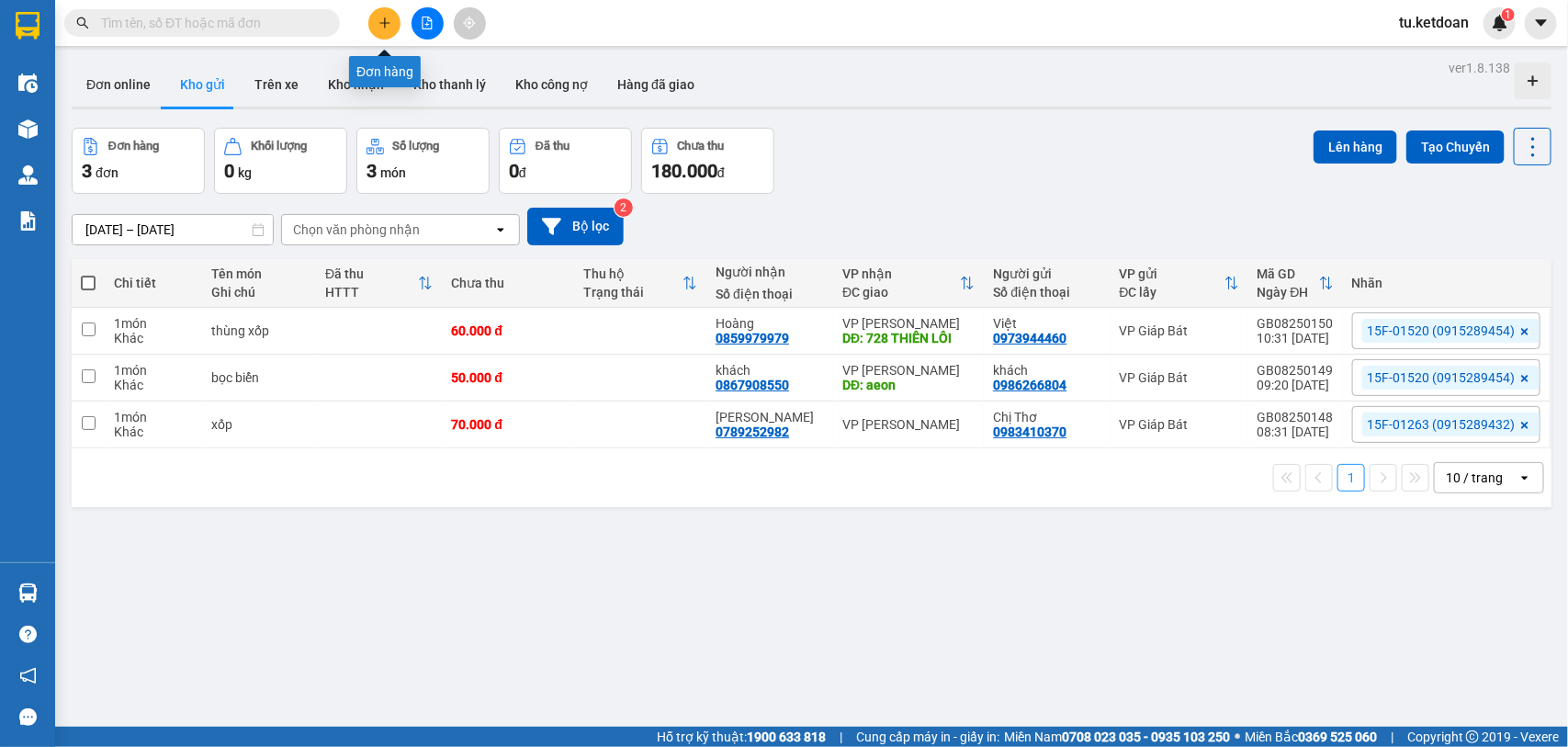
click at [388, 8] on button at bounding box center [385, 24] width 32 height 32
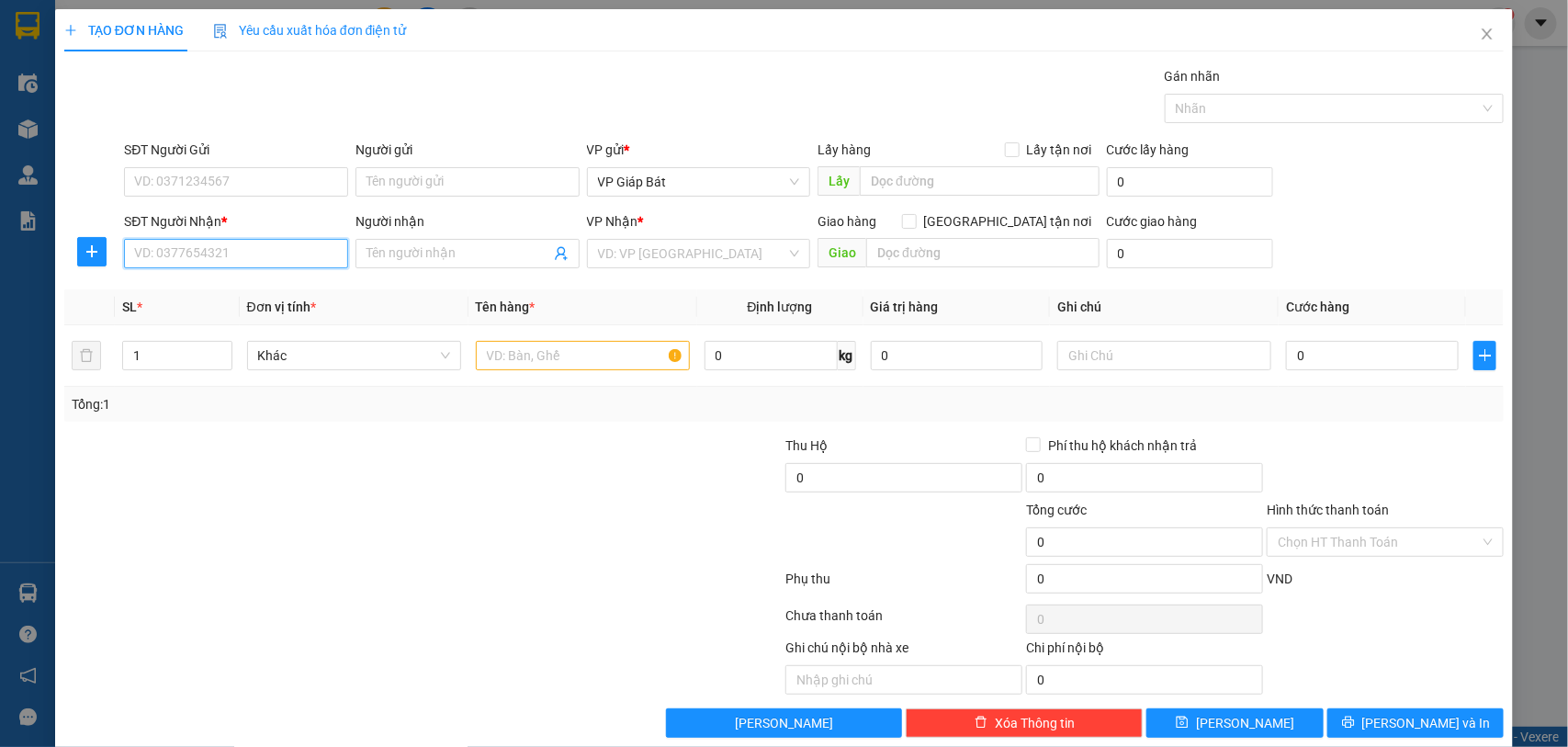
click at [217, 254] on input "SĐT Người Nhận *" at bounding box center [235, 253] width 224 height 29
type input "0"
click at [1480, 32] on span "Close" at bounding box center [1487, 35] width 51 height 51
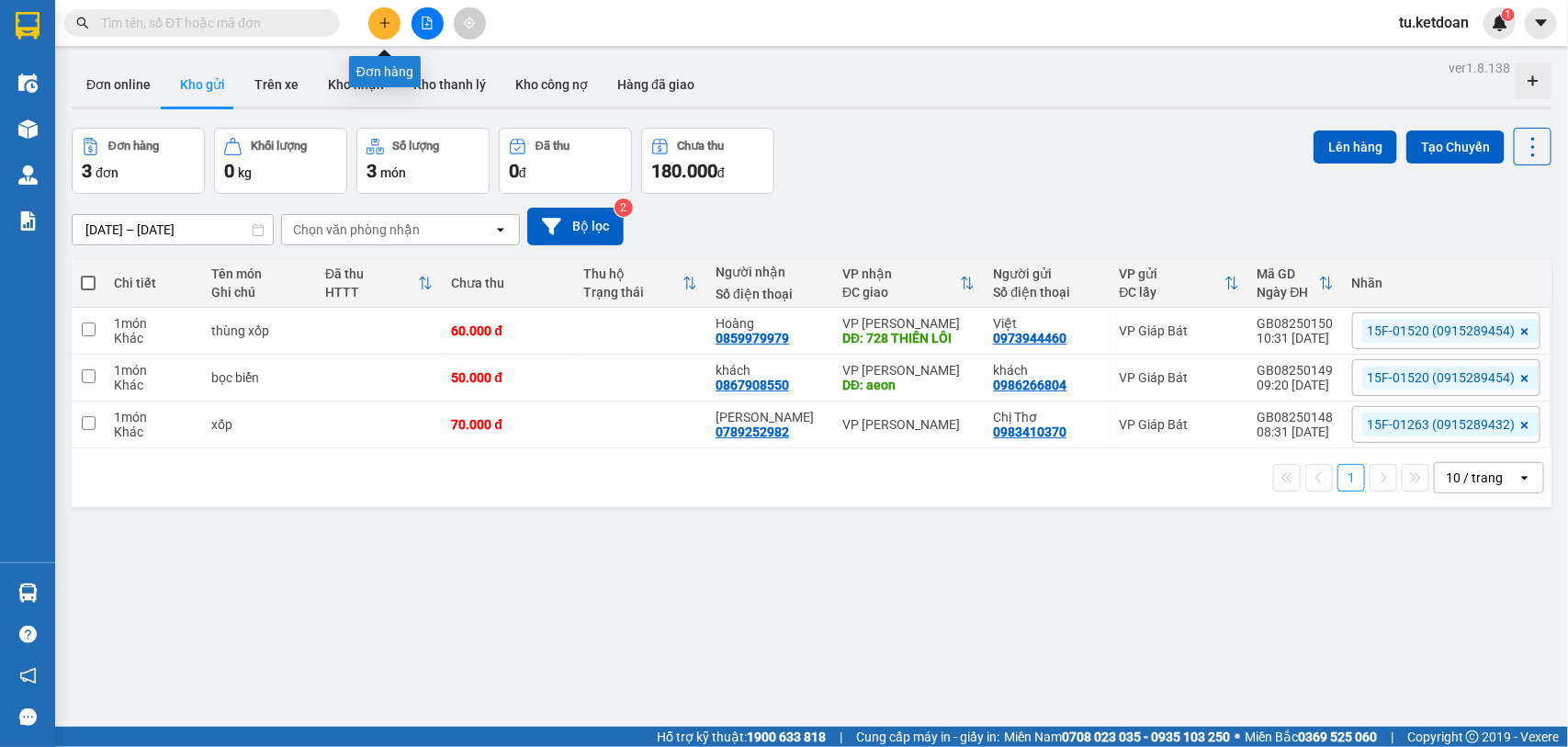
click at [388, 19] on icon "plus" at bounding box center [385, 23] width 13 height 13
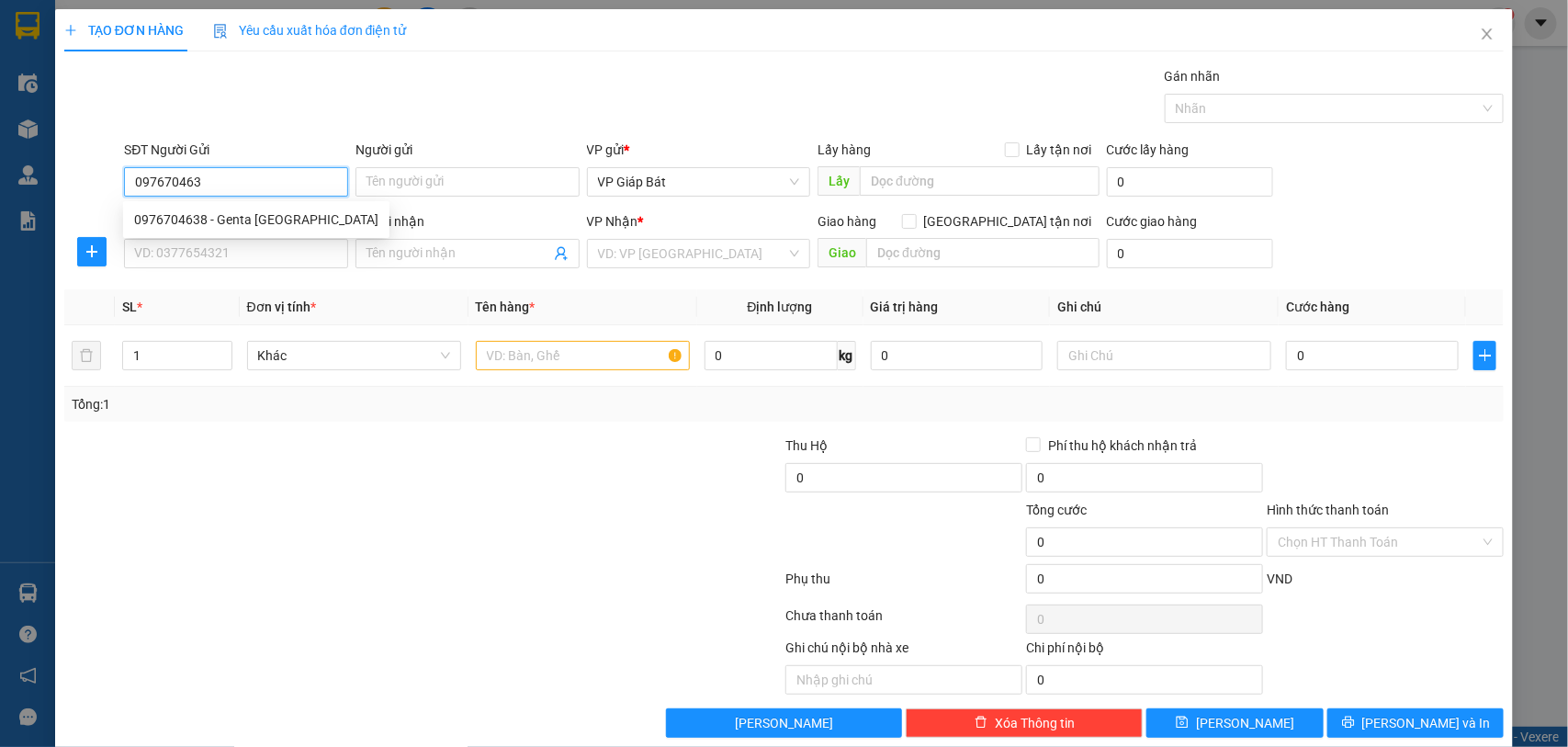
type input "0976704638"
click at [280, 225] on div "0976704638 - Genta [GEOGRAPHIC_DATA]" at bounding box center [256, 219] width 245 height 20
type input "Genta [GEOGRAPHIC_DATA]"
type input "0976704638"
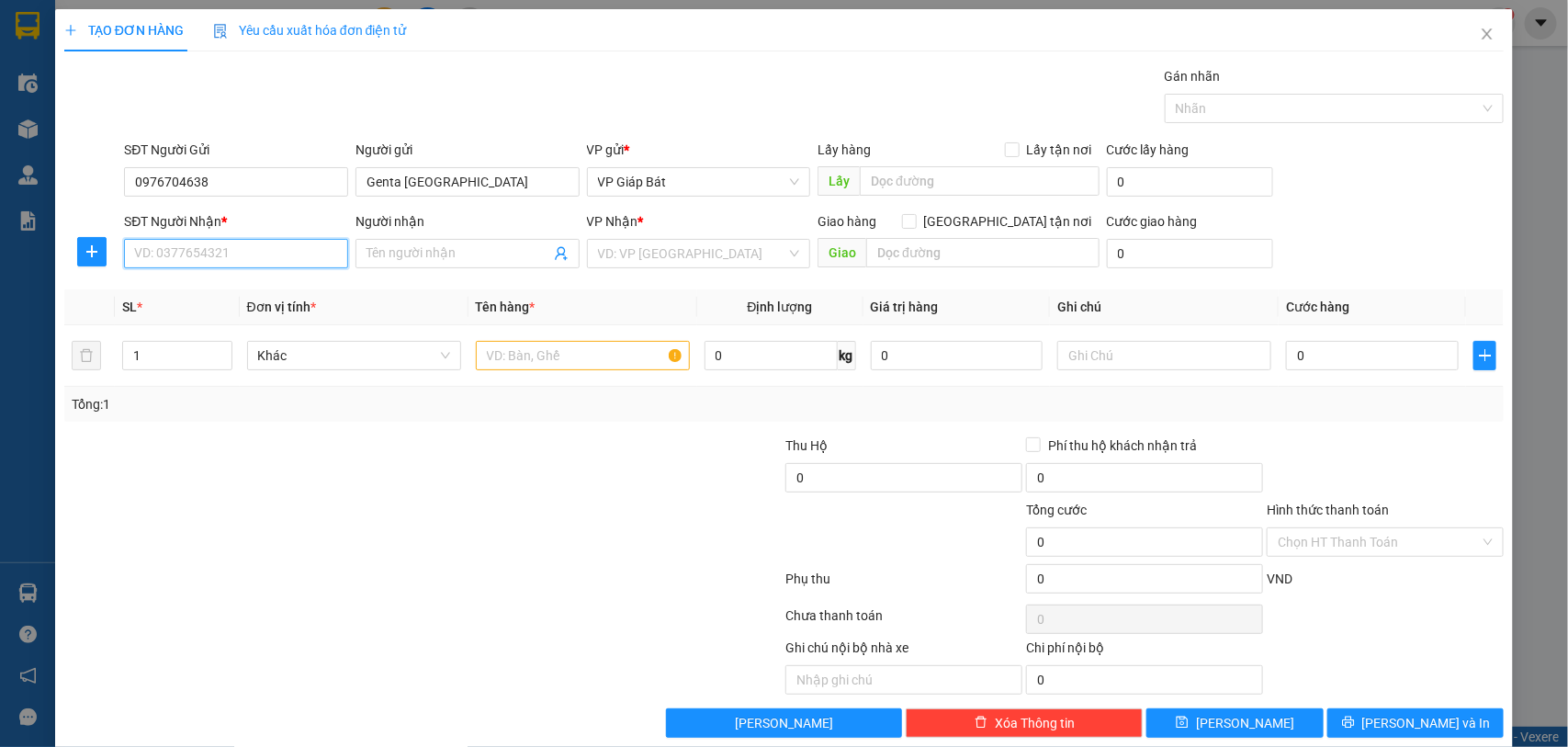
click at [269, 259] on input "SĐT Người Nhận *" at bounding box center [235, 253] width 224 height 29
type input "0982563365"
click at [456, 245] on input "Người nhận" at bounding box center [458, 253] width 183 height 20
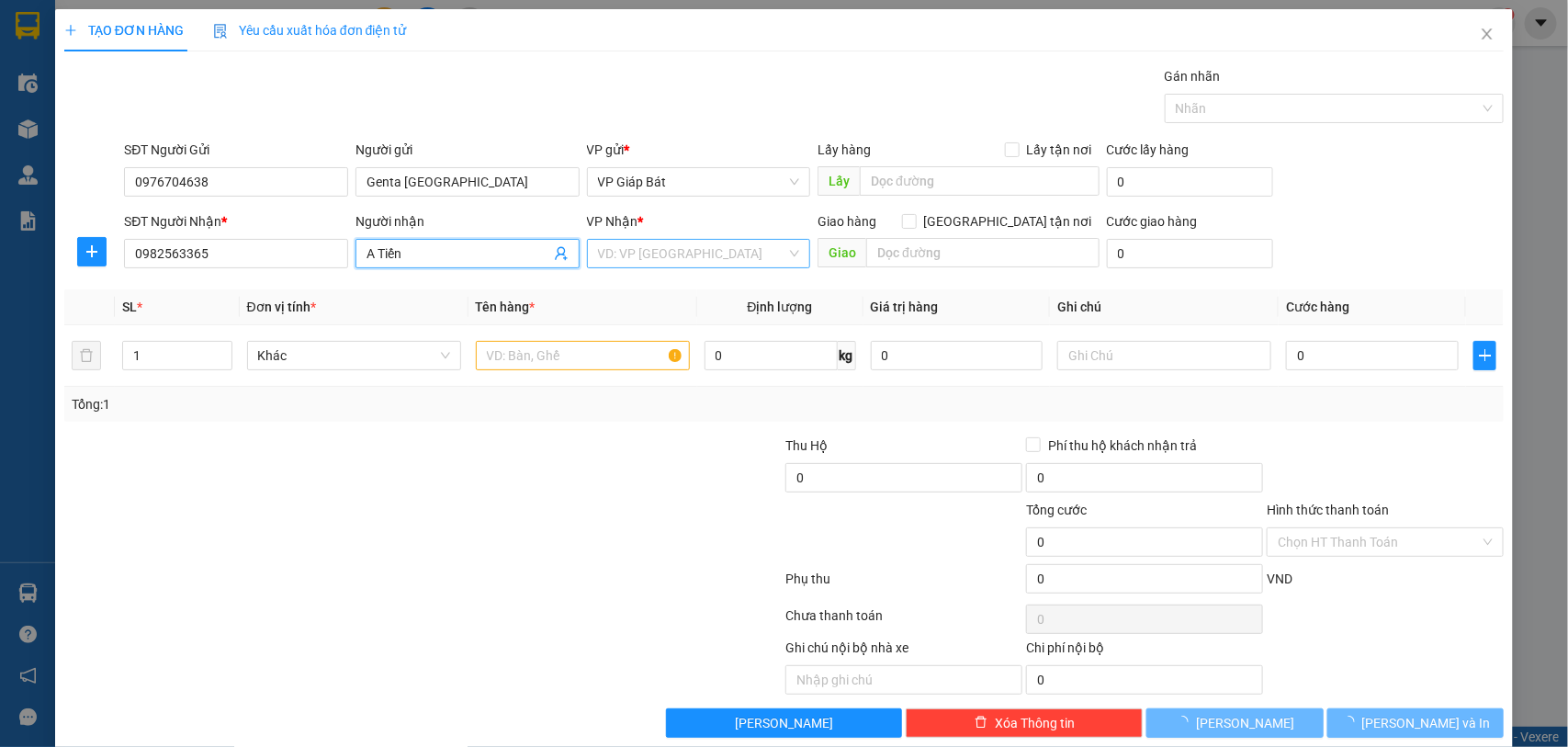
type input "A Tiến"
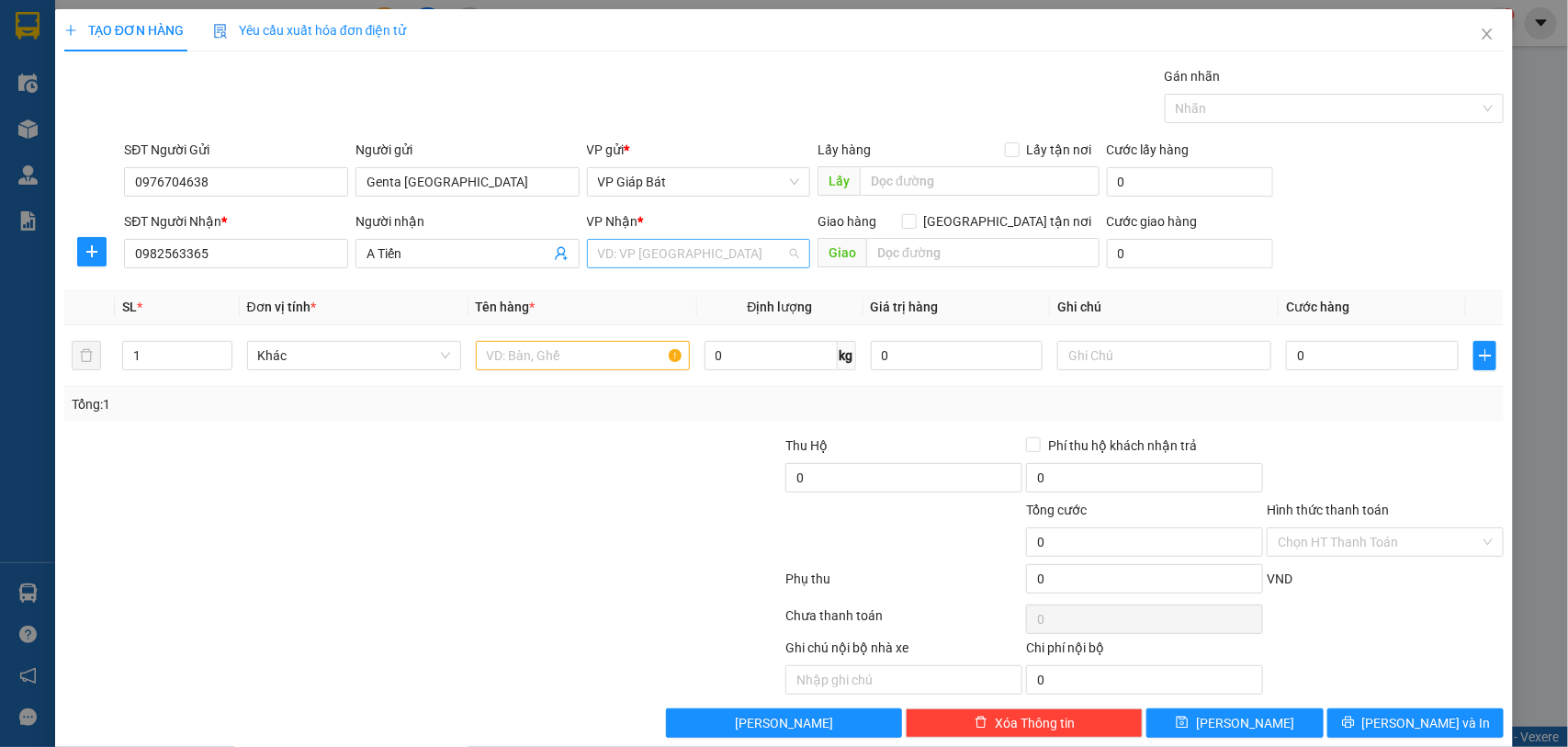
click at [672, 246] on input "search" at bounding box center [693, 253] width 189 height 27
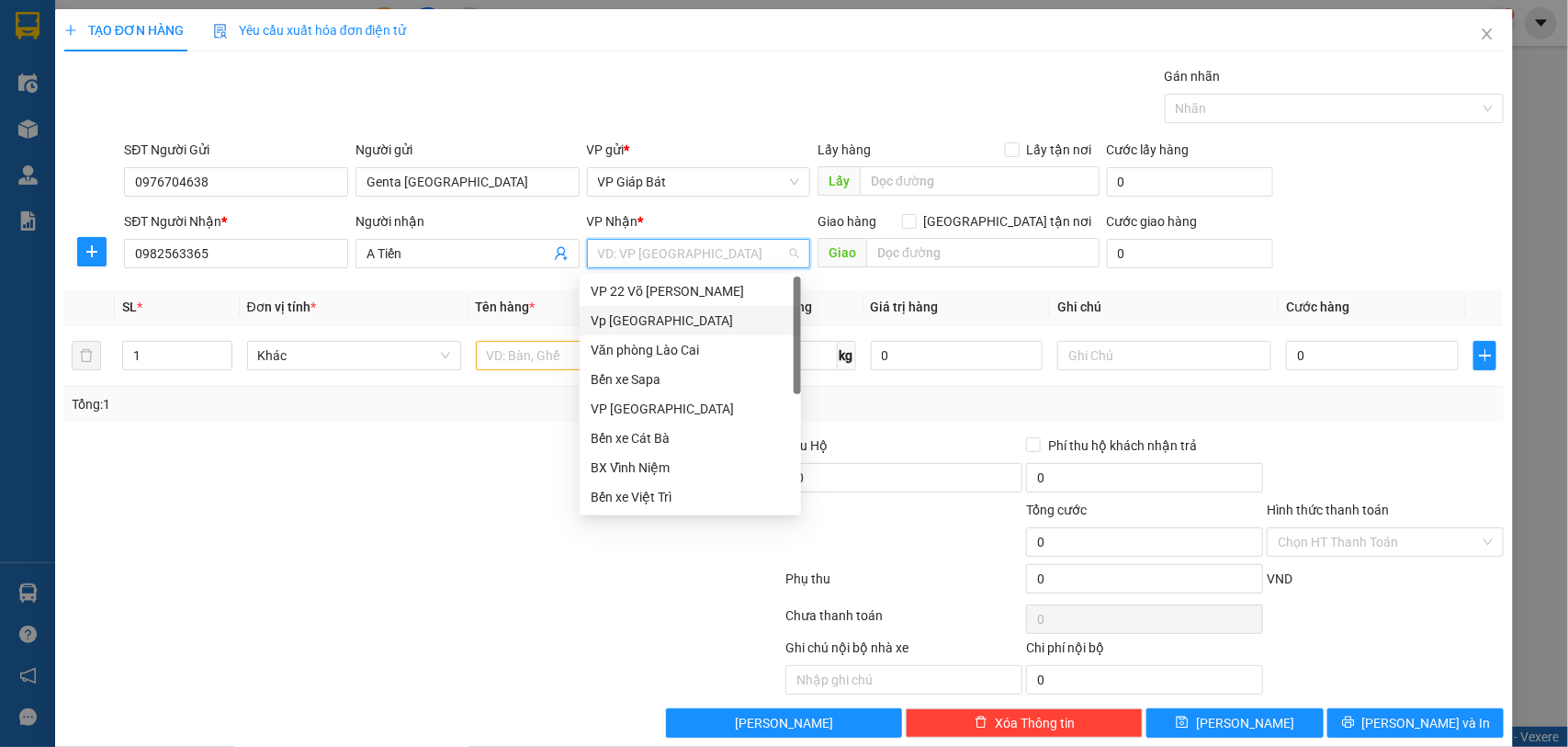
click at [663, 312] on div "Vp [GEOGRAPHIC_DATA]" at bounding box center [690, 321] width 199 height 20
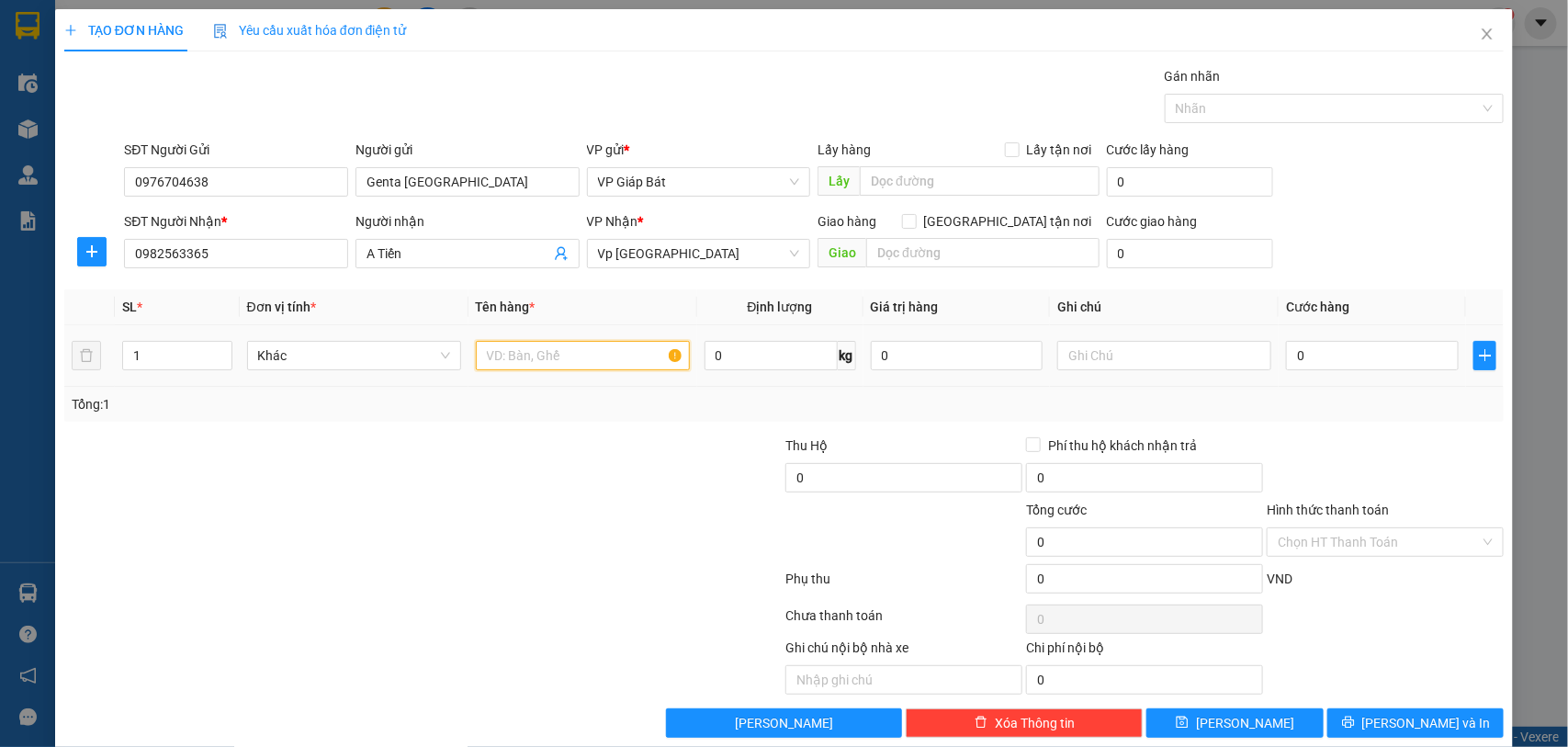
click at [547, 358] on input "text" at bounding box center [582, 356] width 214 height 29
type input "hộp dài"
click at [1342, 360] on input "0" at bounding box center [1372, 356] width 173 height 29
type input "7"
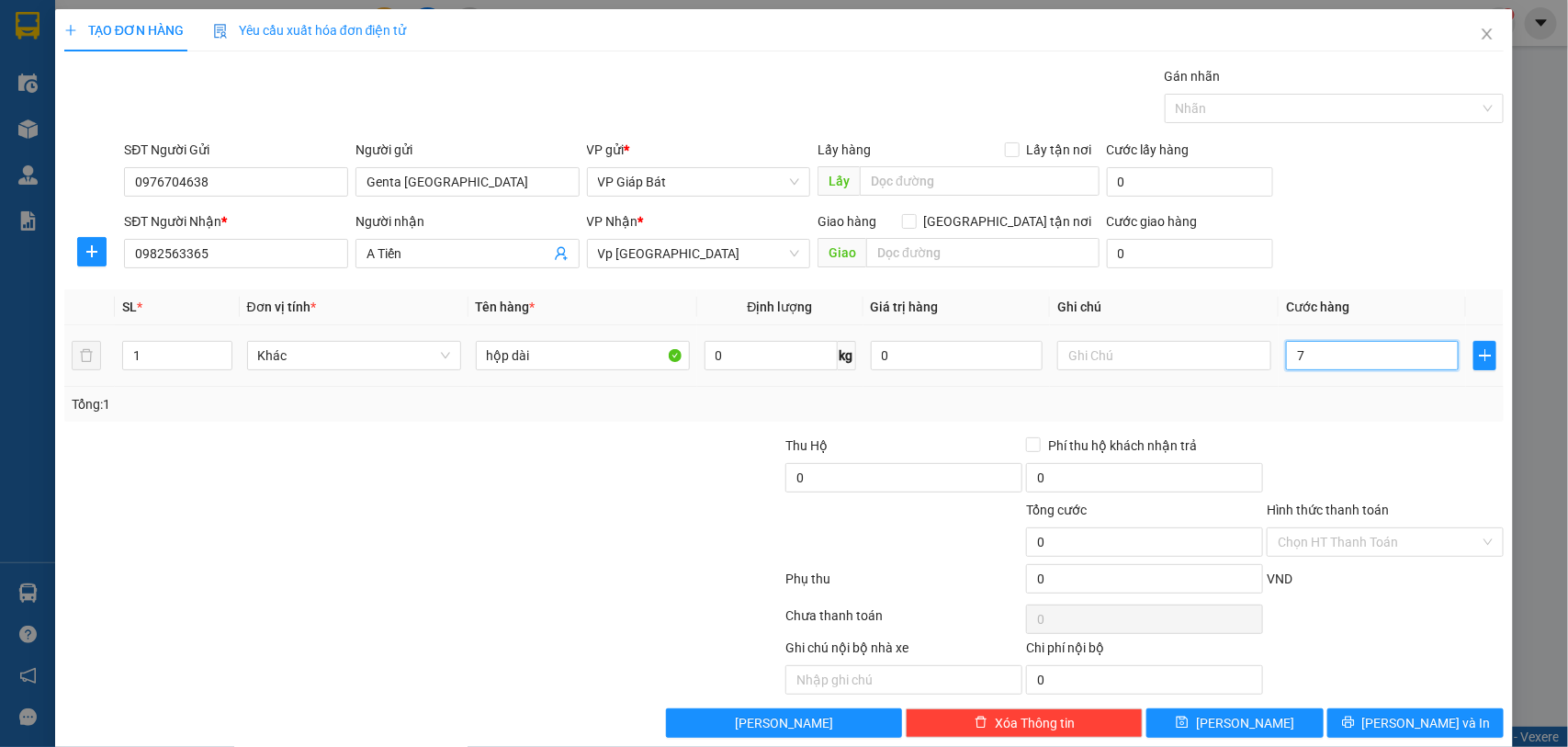
type input "7"
type input "70"
type input "700"
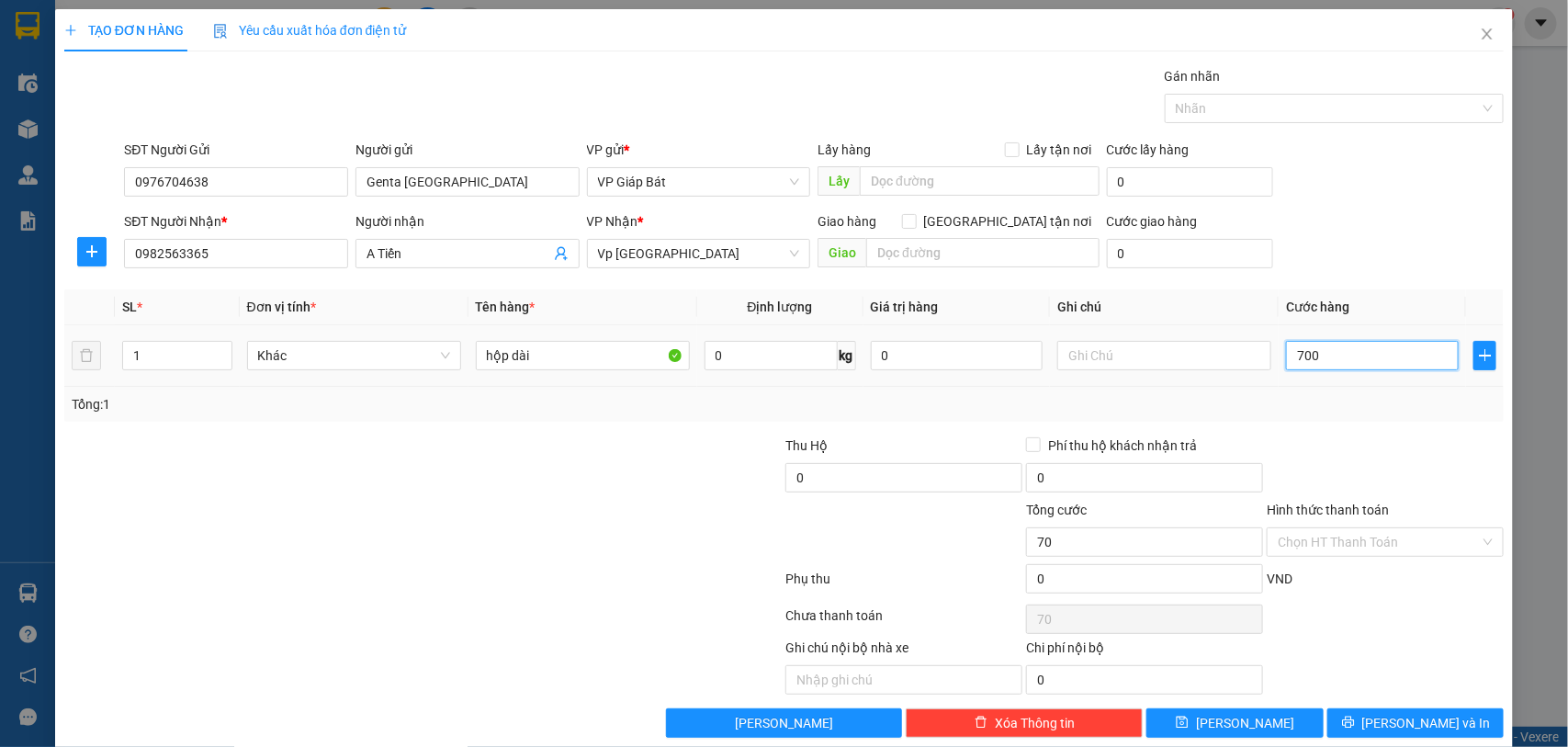
type input "700"
type input "7.000"
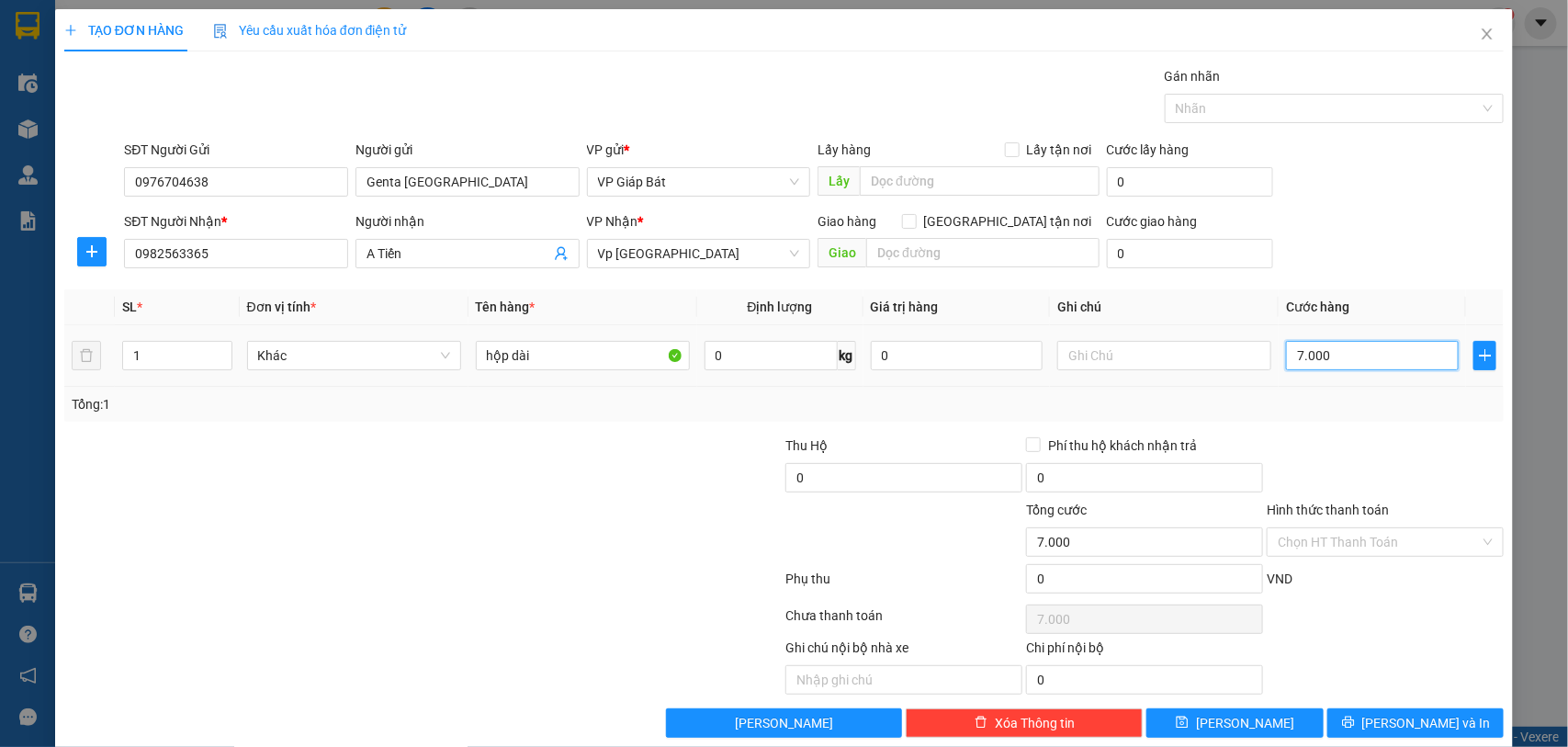
type input "70.000"
click at [1374, 551] on input "Hình thức thanh toán" at bounding box center [1379, 542] width 202 height 27
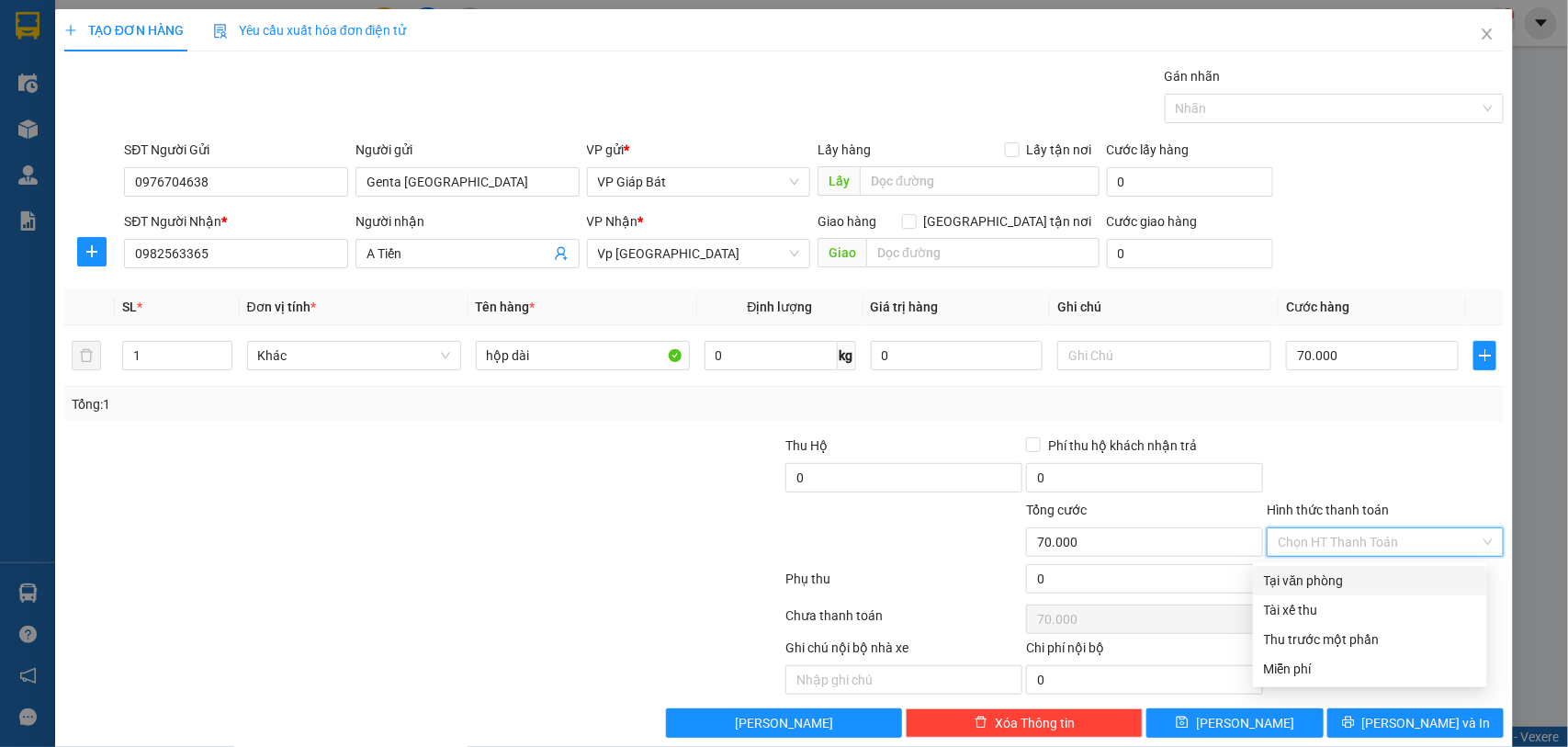
click at [1355, 577] on div "Tại văn phòng" at bounding box center [1370, 581] width 213 height 20
type input "0"
click at [1279, 111] on div at bounding box center [1325, 108] width 312 height 22
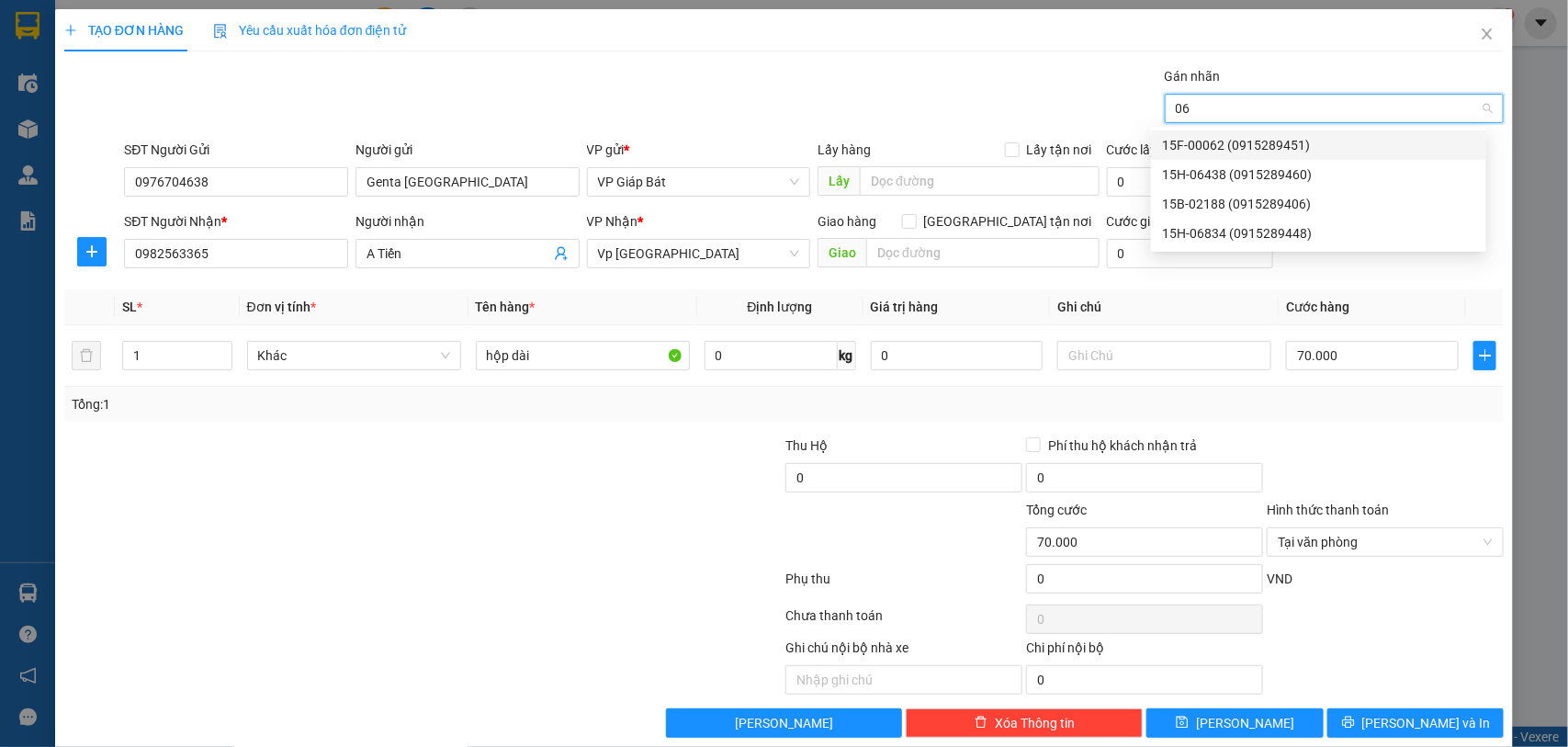
type input "068"
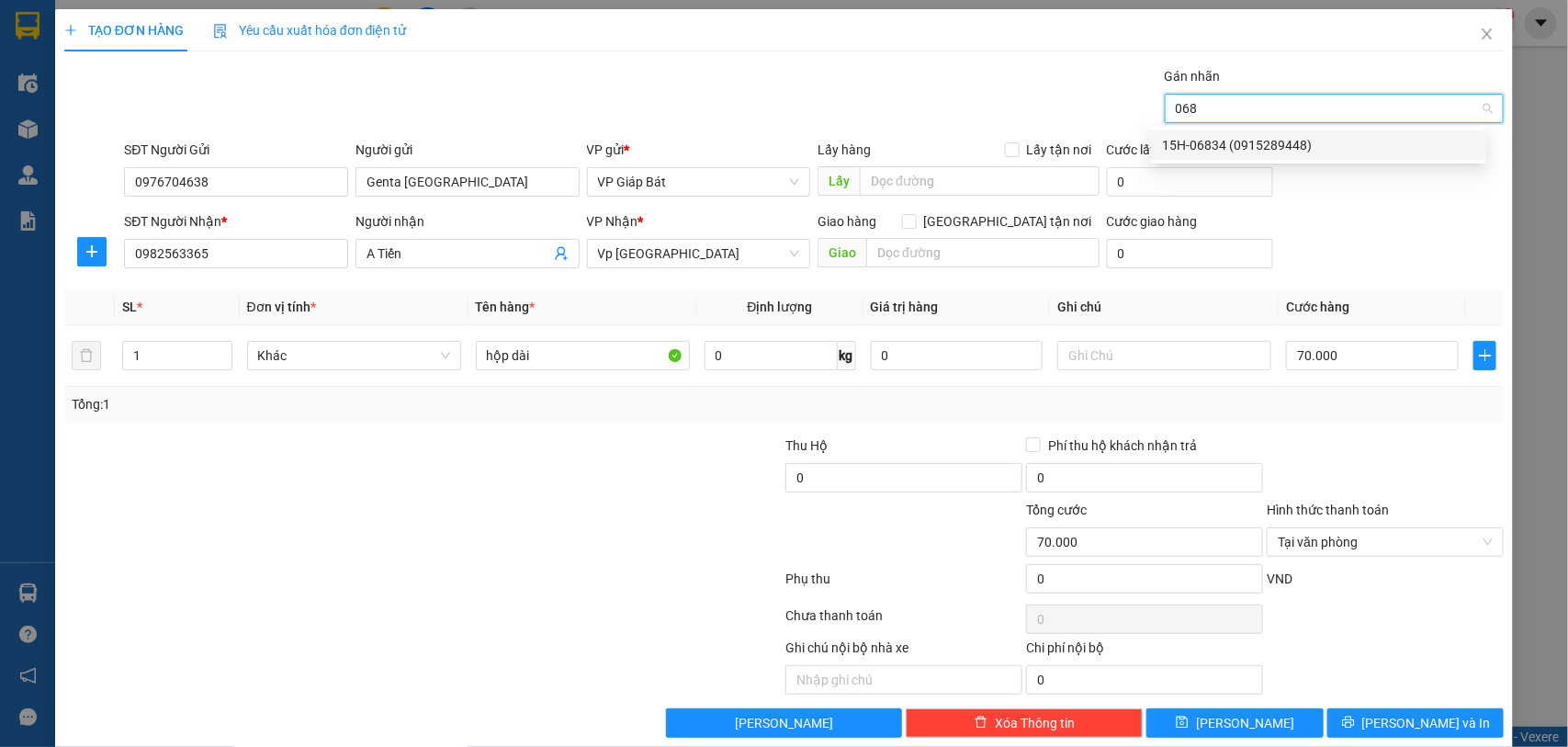
click at [1251, 144] on div "15H-06834 (0915289448)" at bounding box center [1318, 145] width 313 height 20
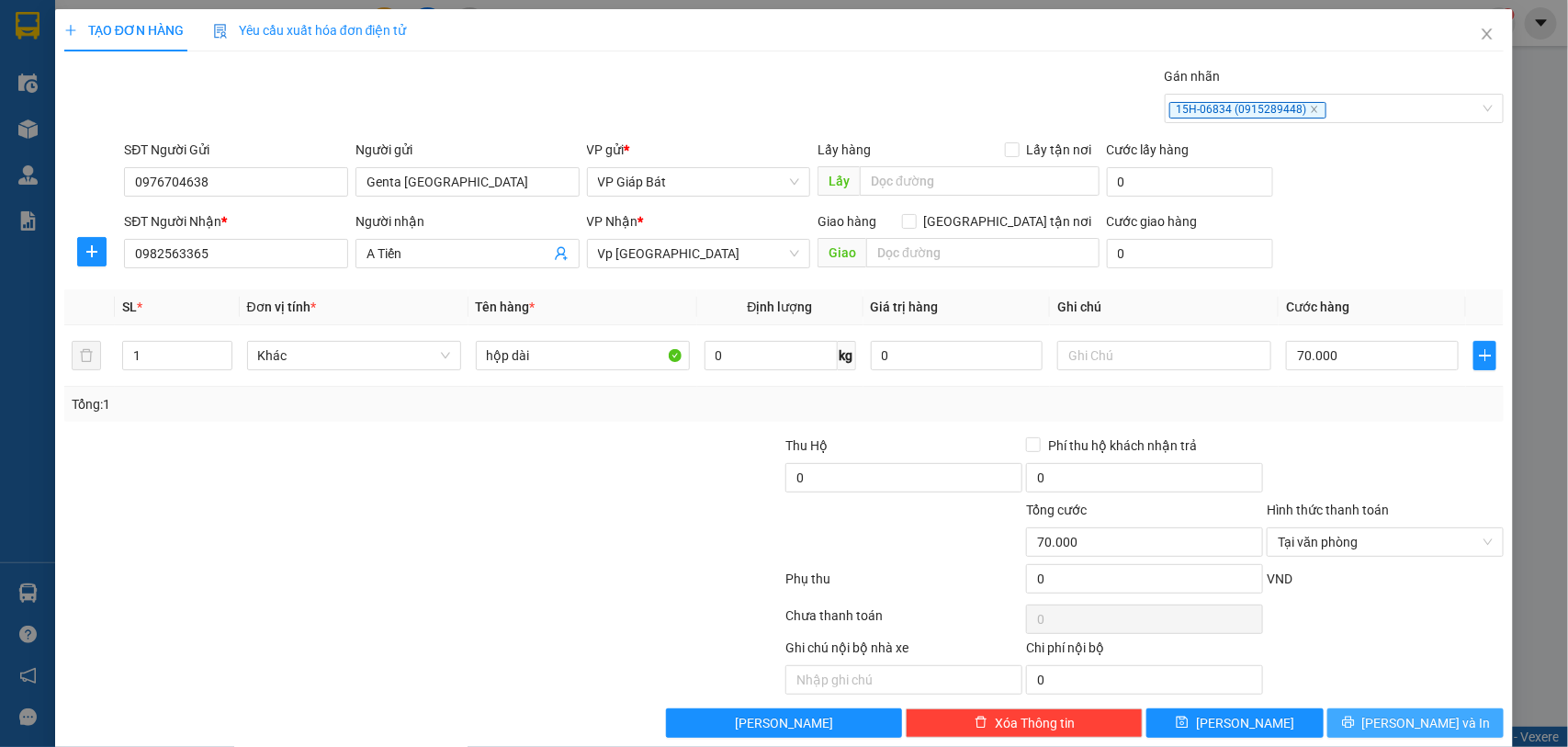
click at [1402, 719] on span "[PERSON_NAME] và In" at bounding box center [1426, 722] width 129 height 20
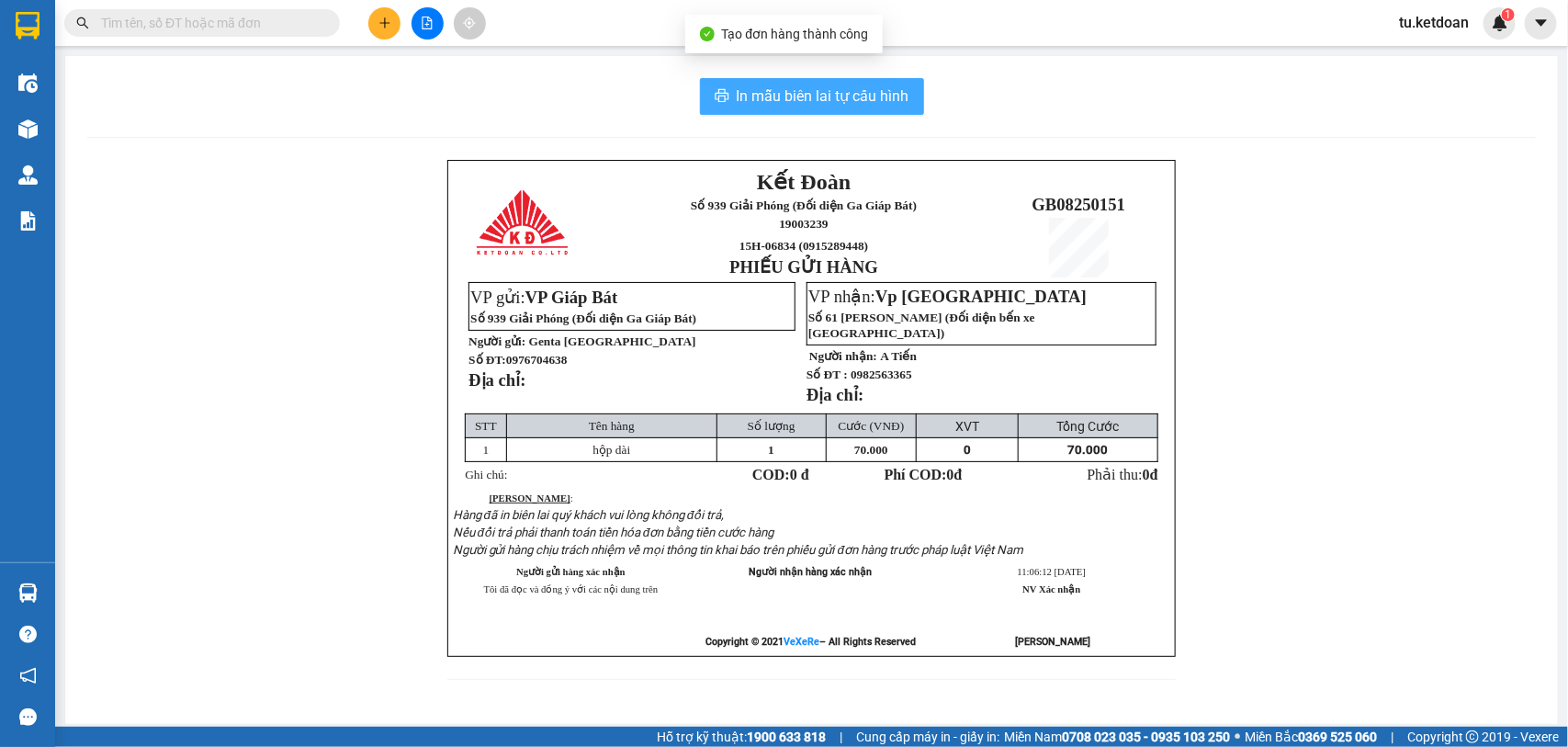
click at [793, 93] on span "In mẫu biên lai tự cấu hình" at bounding box center [822, 96] width 173 height 23
